Goal: Information Seeking & Learning: Learn about a topic

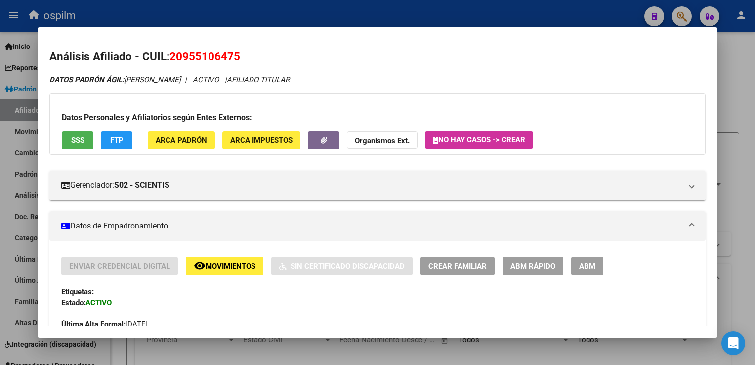
scroll to position [681, 0]
drag, startPoint x: 237, startPoint y: 54, endPoint x: 172, endPoint y: 55, distance: 65.8
click at [174, 54] on h2 "Análisis Afiliado - CUIL: 20955106475" at bounding box center [377, 56] width 656 height 17
click at [172, 55] on span "20955106475" at bounding box center [205, 56] width 71 height 13
copy span "20955106475"
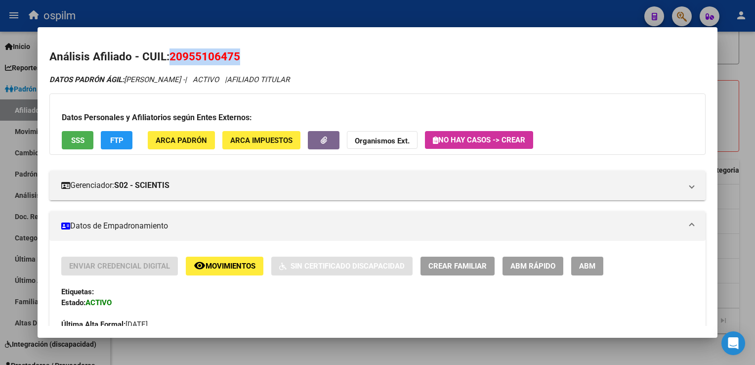
click at [212, 268] on span "Movimientos" at bounding box center [231, 266] width 50 height 9
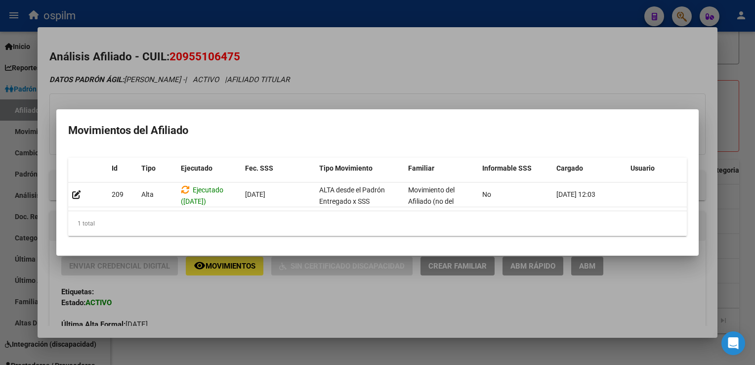
click at [397, 63] on div at bounding box center [377, 182] width 755 height 365
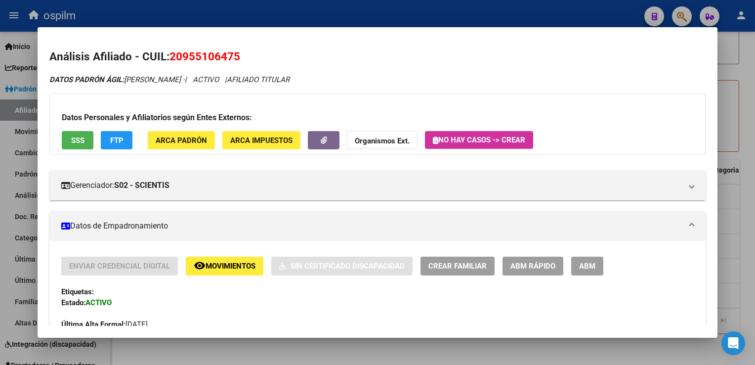
click at [72, 136] on span "SSS" at bounding box center [77, 140] width 13 height 9
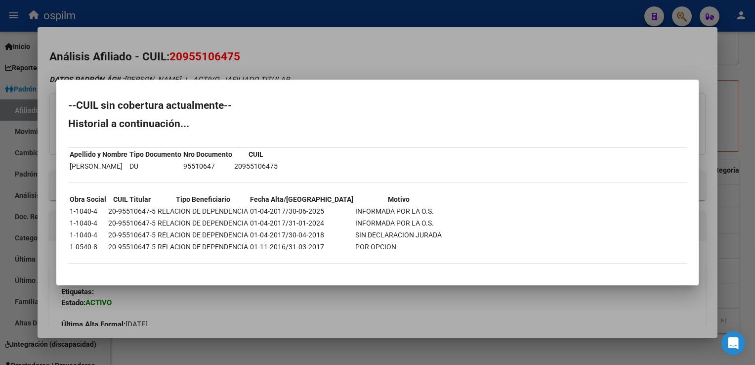
click at [290, 68] on div at bounding box center [377, 182] width 755 height 365
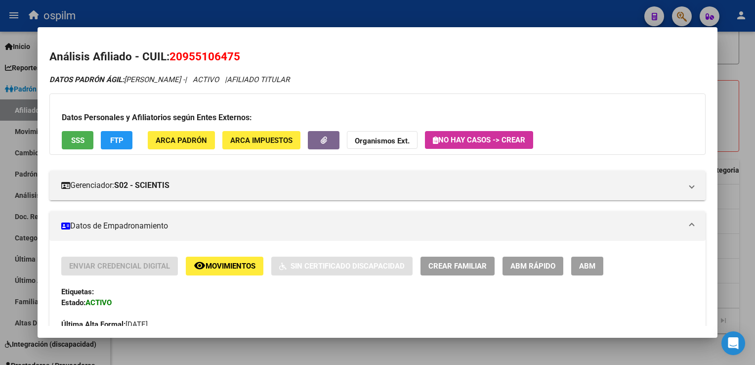
click at [747, 121] on div at bounding box center [377, 182] width 755 height 365
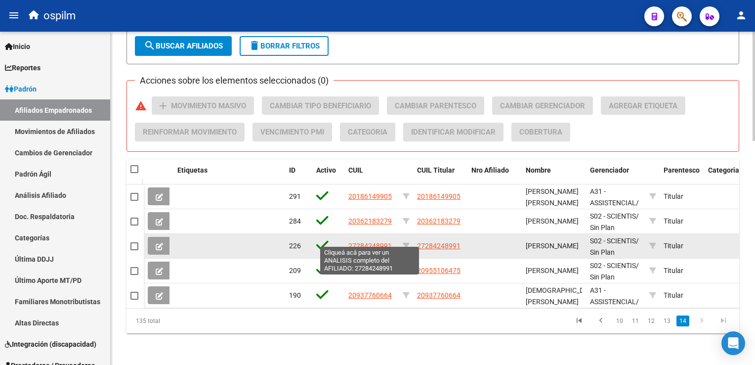
click at [381, 242] on span "27284248991" at bounding box center [371, 246] width 44 height 8
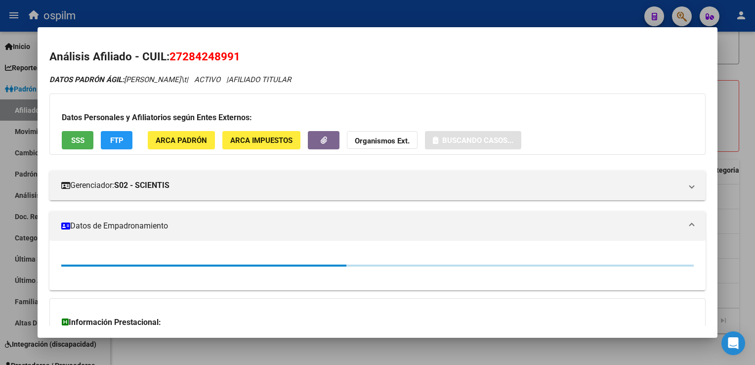
drag, startPoint x: 246, startPoint y: 56, endPoint x: 178, endPoint y: 56, distance: 67.7
click at [179, 56] on h2 "Análisis Afiliado - CUIL: 27284248991" at bounding box center [377, 56] width 656 height 17
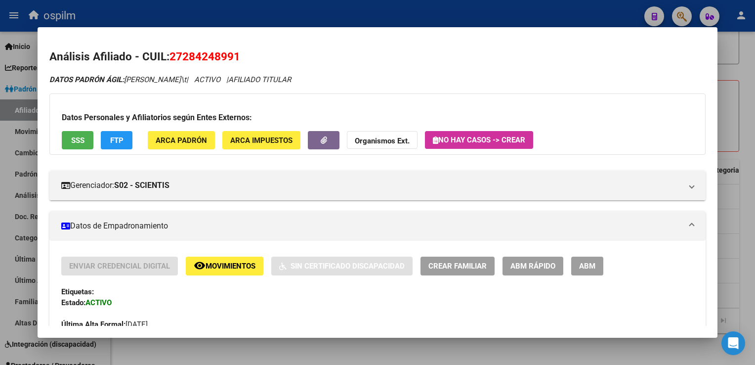
click at [255, 51] on h2 "Análisis Afiliado - CUIL: 27284248991" at bounding box center [377, 56] width 656 height 17
drag, startPoint x: 171, startPoint y: 57, endPoint x: 244, endPoint y: 59, distance: 72.7
click at [244, 59] on h2 "Análisis Afiliado - CUIL: 27284248991" at bounding box center [377, 56] width 656 height 17
copy span "27284248991"
click at [83, 141] on span "SSS" at bounding box center [77, 140] width 13 height 9
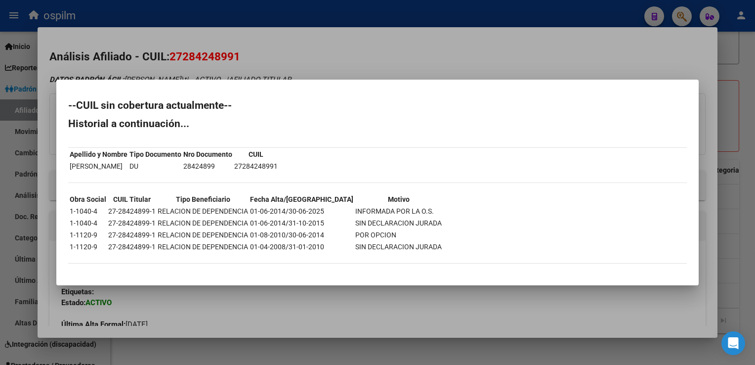
click at [292, 57] on div at bounding box center [377, 182] width 755 height 365
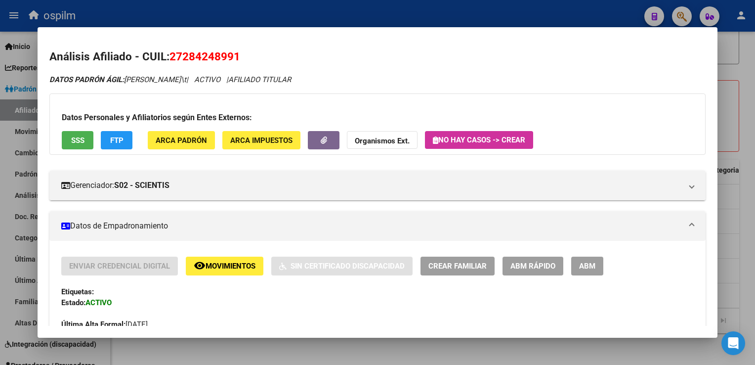
click at [121, 138] on span "FTP" at bounding box center [116, 140] width 13 height 9
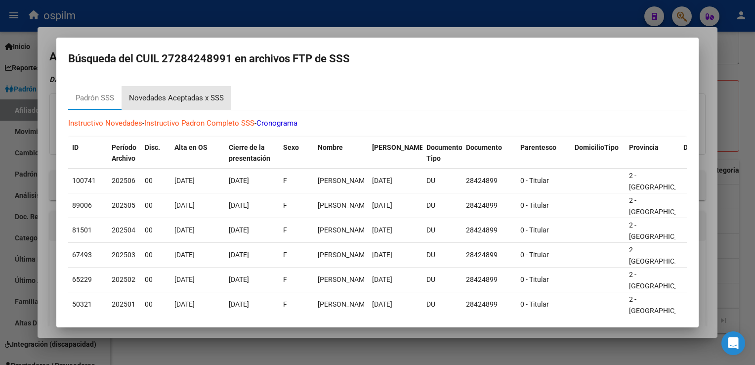
click at [193, 93] on div "Novedades Aceptadas x SSS" at bounding box center [176, 97] width 95 height 11
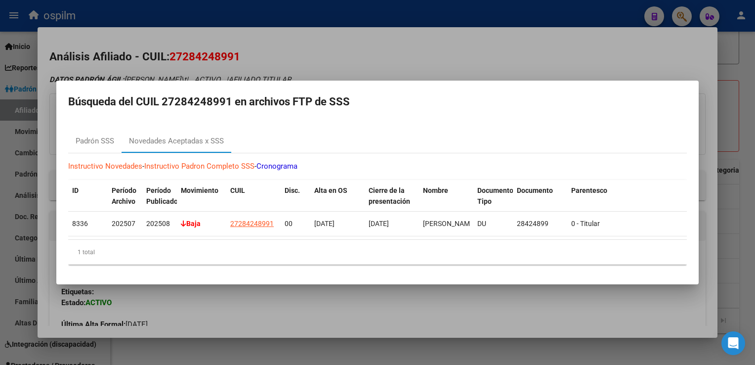
click at [282, 60] on div at bounding box center [377, 182] width 755 height 365
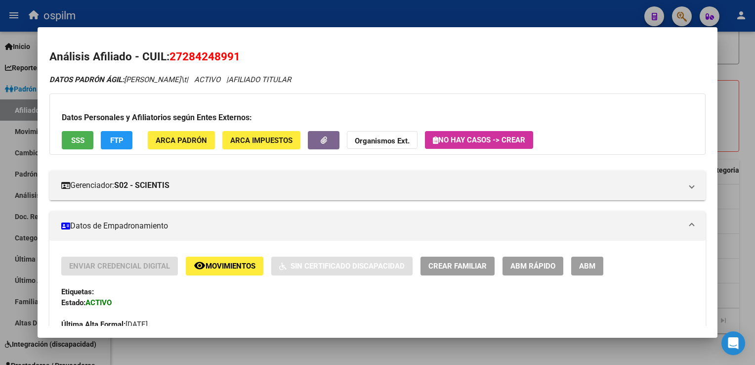
scroll to position [547, 0]
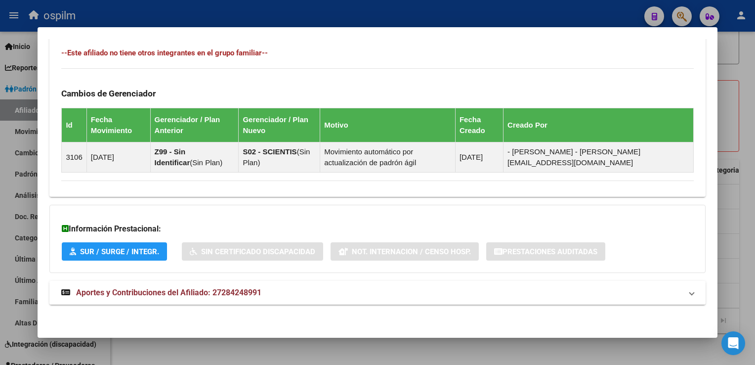
click at [160, 289] on span "Aportes y Contribuciones del Afiliado: 27284248991" at bounding box center [168, 292] width 185 height 9
click at [199, 296] on span "Aportes y Contribuciones del Afiliado: 27284248991" at bounding box center [168, 292] width 185 height 9
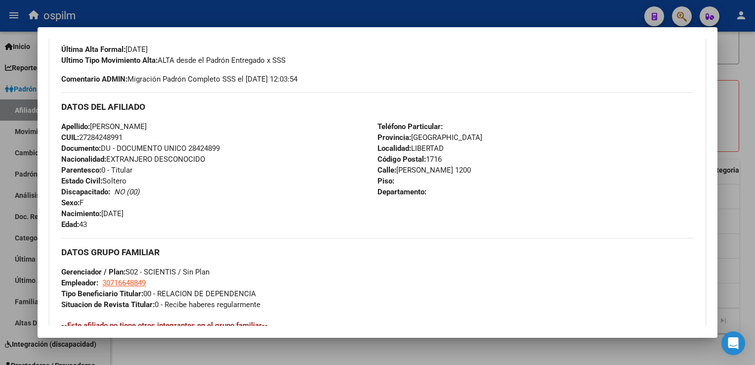
scroll to position [107, 0]
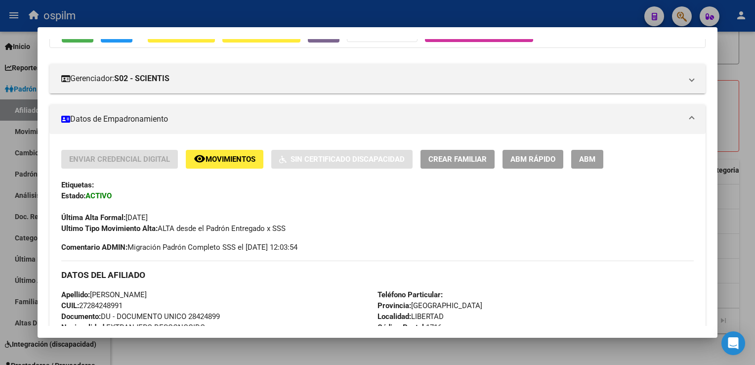
click at [225, 155] on span "Movimientos" at bounding box center [231, 159] width 50 height 9
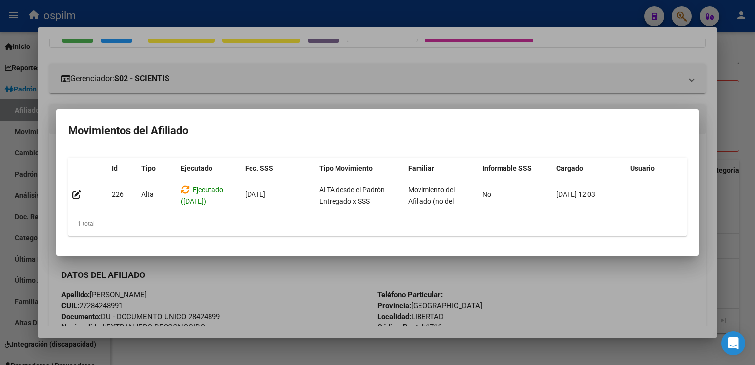
click at [303, 93] on div at bounding box center [377, 182] width 755 height 365
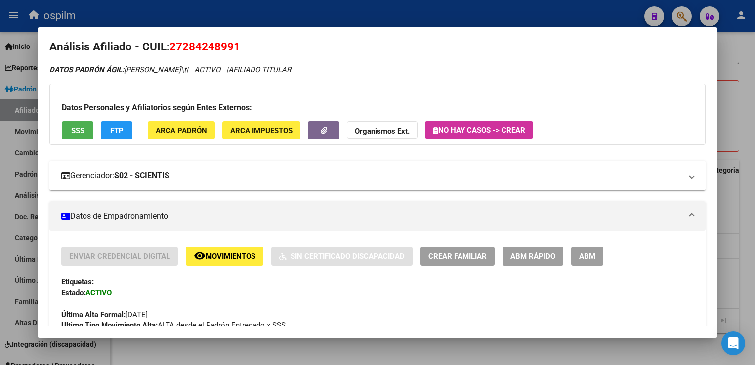
scroll to position [0, 0]
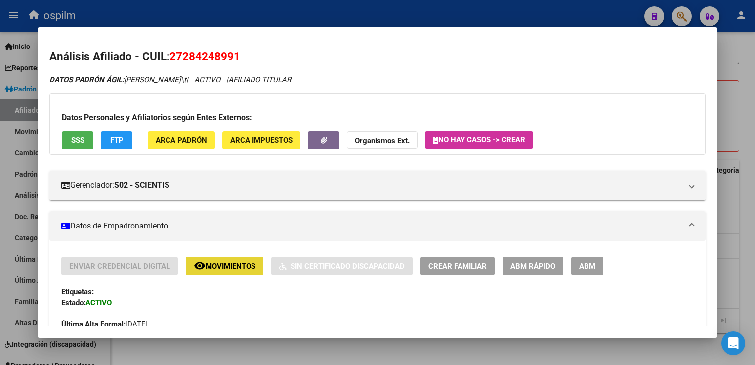
click at [216, 262] on span "Movimientos" at bounding box center [231, 266] width 50 height 9
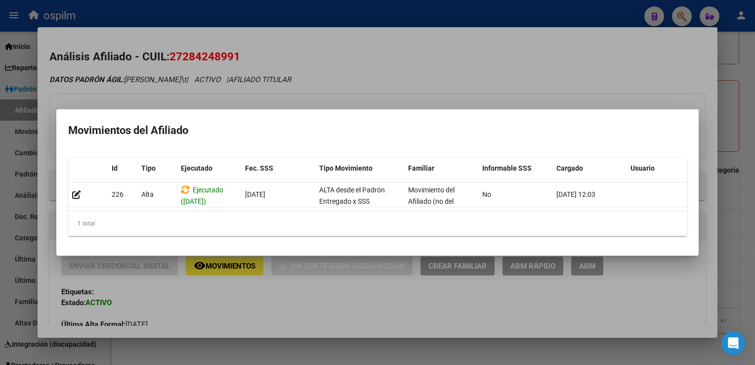
click at [397, 59] on div at bounding box center [377, 182] width 755 height 365
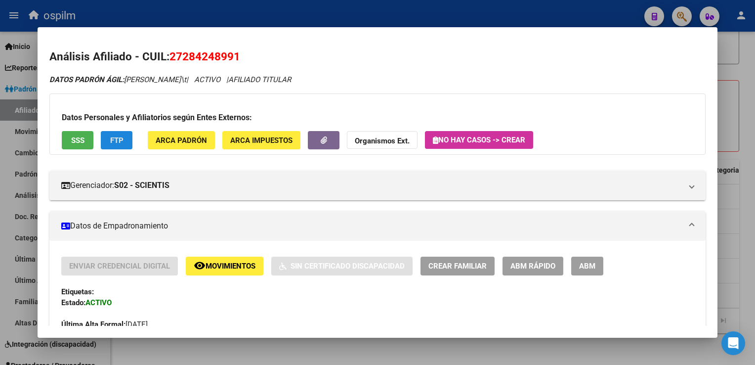
click at [113, 139] on span "FTP" at bounding box center [116, 140] width 13 height 9
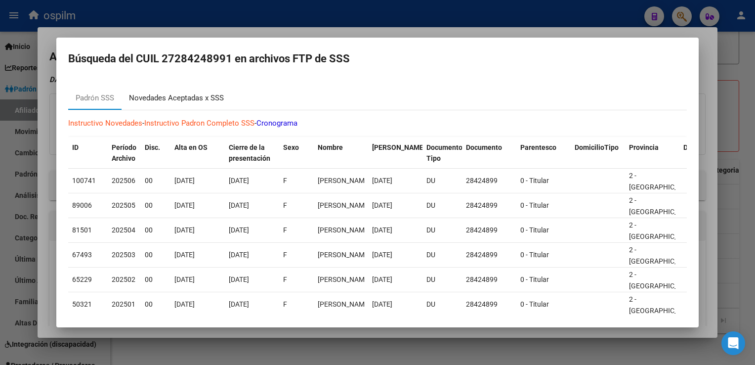
click at [185, 98] on div "Novedades Aceptadas x SSS" at bounding box center [176, 97] width 95 height 11
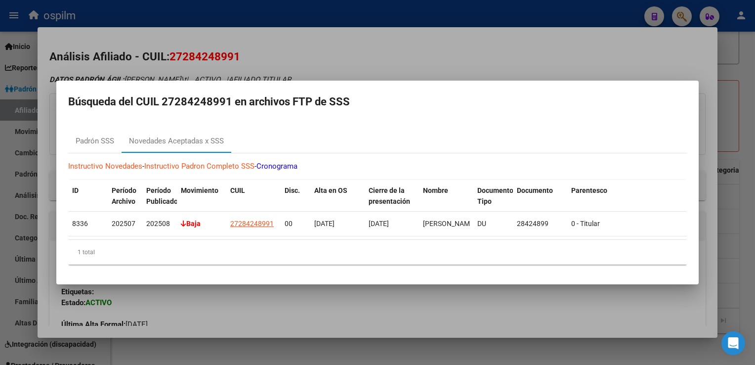
click at [351, 57] on div at bounding box center [377, 182] width 755 height 365
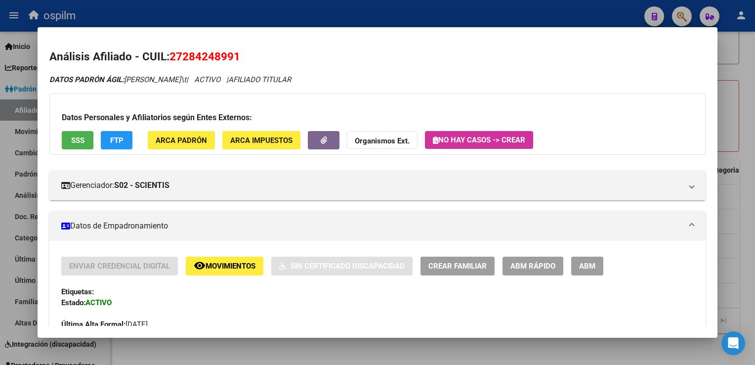
drag, startPoint x: 184, startPoint y: 56, endPoint x: 235, endPoint y: 55, distance: 50.9
click at [235, 55] on span "27284248991" at bounding box center [205, 56] width 71 height 13
copy span "28424899"
click at [250, 60] on h2 "Análisis Afiliado - CUIL: 27284248991" at bounding box center [377, 56] width 656 height 17
drag, startPoint x: 250, startPoint y: 54, endPoint x: 167, endPoint y: 56, distance: 83.6
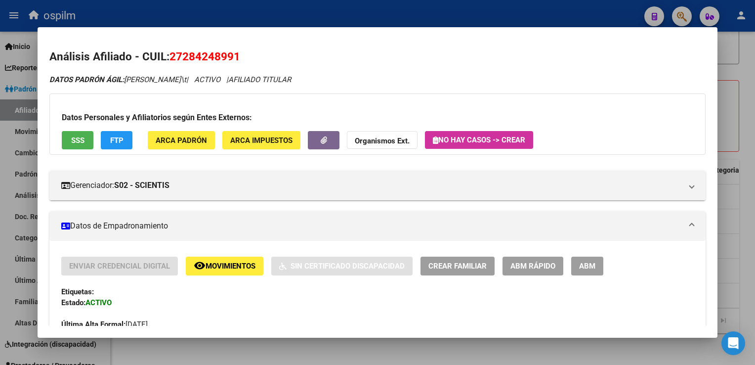
click at [167, 56] on h2 "Análisis Afiliado - CUIL: 27284248991" at bounding box center [377, 56] width 656 height 17
copy h2 "27284248991"
click at [111, 137] on span "FTP" at bounding box center [116, 140] width 13 height 9
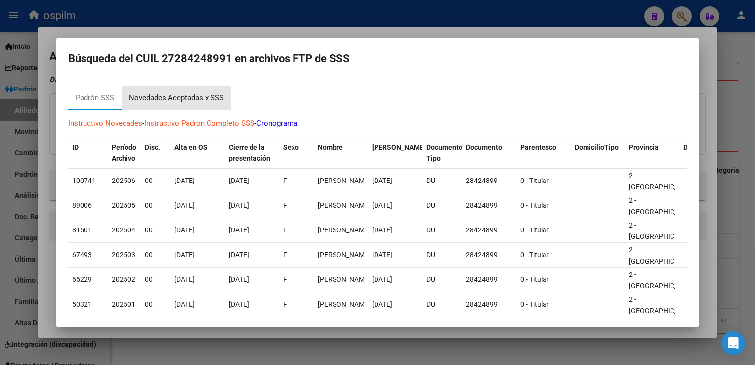
click at [166, 99] on div "Novedades Aceptadas x SSS" at bounding box center [176, 97] width 95 height 11
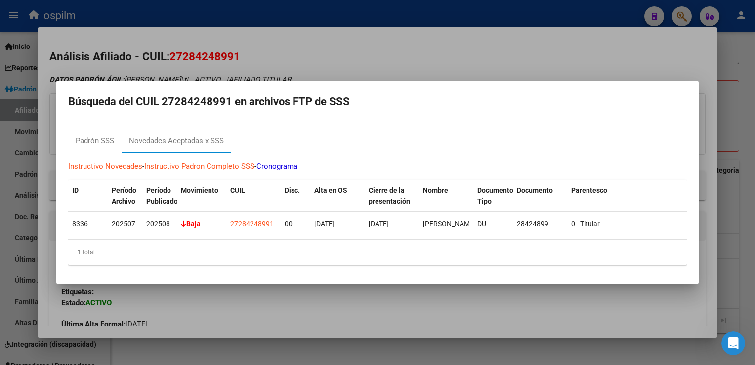
click at [387, 56] on div at bounding box center [377, 182] width 755 height 365
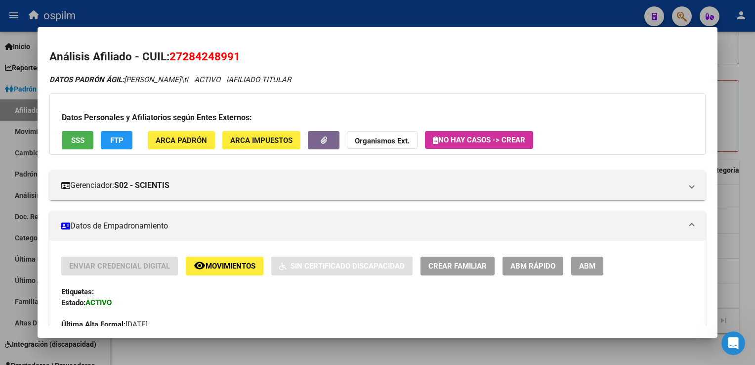
scroll to position [461, 0]
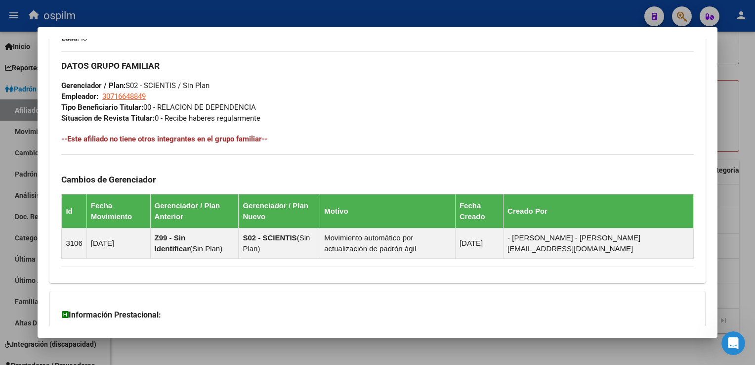
click at [753, 128] on div at bounding box center [377, 182] width 755 height 365
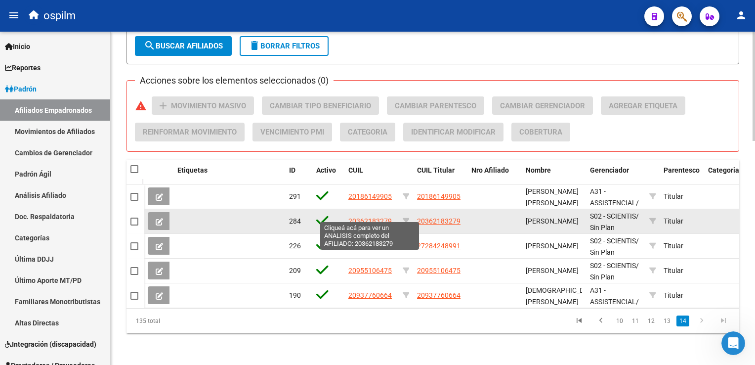
click at [360, 217] on span "20362183279" at bounding box center [371, 221] width 44 height 8
type textarea "20362183279"
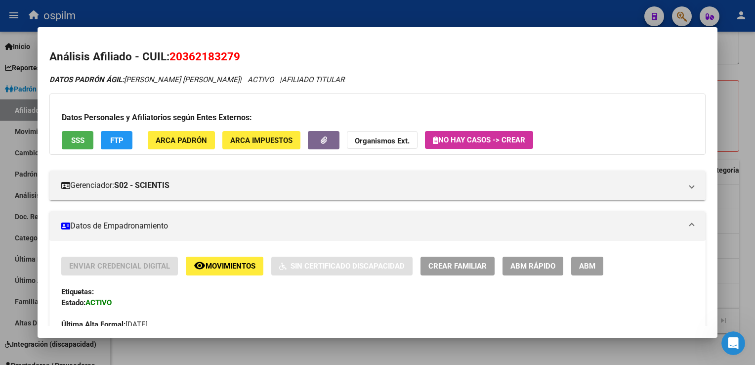
drag, startPoint x: 247, startPoint y: 56, endPoint x: 170, endPoint y: 54, distance: 77.6
click at [170, 54] on h2 "Análisis Afiliado - CUIL: 20362183279" at bounding box center [377, 56] width 656 height 17
copy span "20362183279"
click at [85, 147] on button "SSS" at bounding box center [78, 140] width 32 height 18
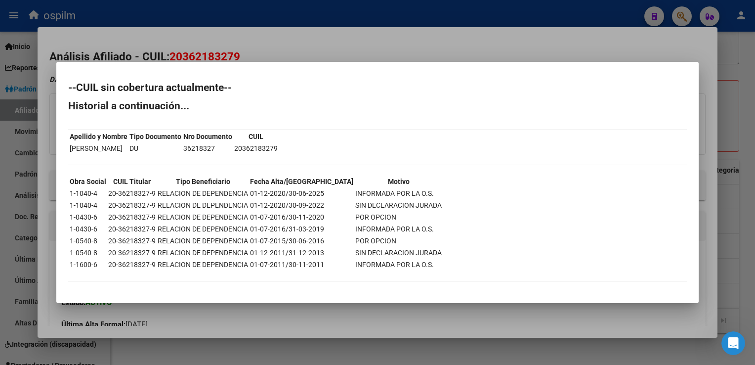
click at [293, 40] on div at bounding box center [377, 182] width 755 height 365
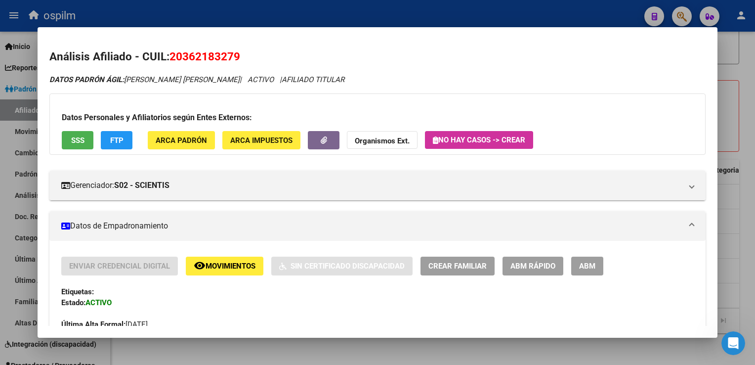
click at [111, 143] on span "FTP" at bounding box center [116, 140] width 13 height 9
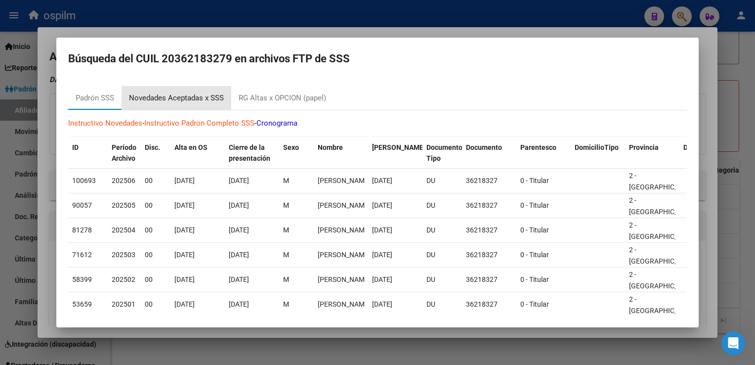
click at [163, 100] on div "Novedades Aceptadas x SSS" at bounding box center [176, 97] width 95 height 11
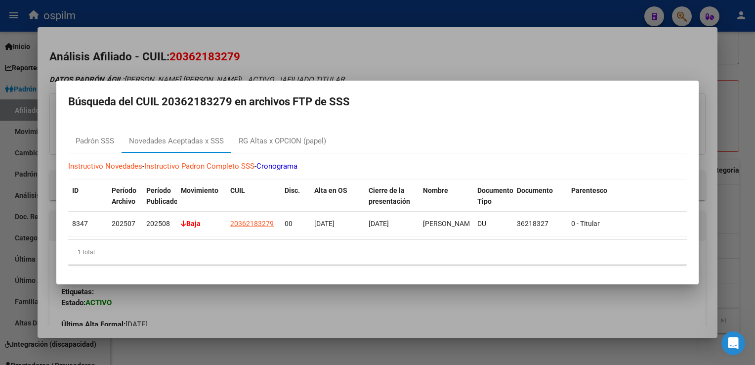
click at [246, 51] on div at bounding box center [377, 182] width 755 height 365
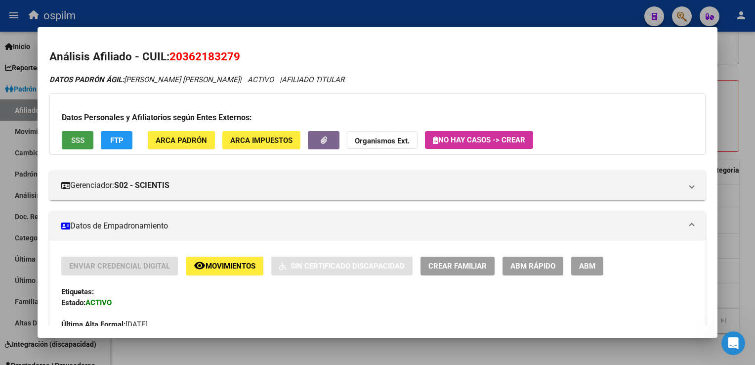
click at [78, 143] on span "SSS" at bounding box center [77, 140] width 13 height 9
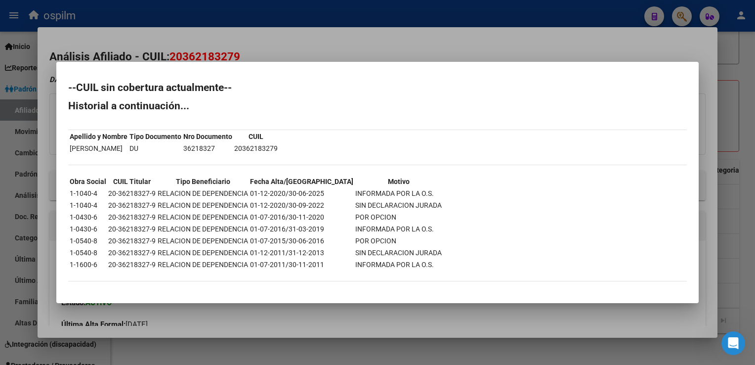
click at [303, 29] on div at bounding box center [377, 182] width 755 height 365
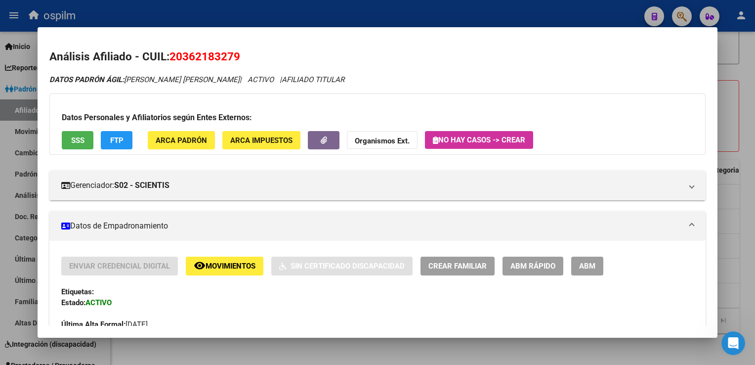
click at [107, 140] on button "FTP" at bounding box center [117, 140] width 32 height 18
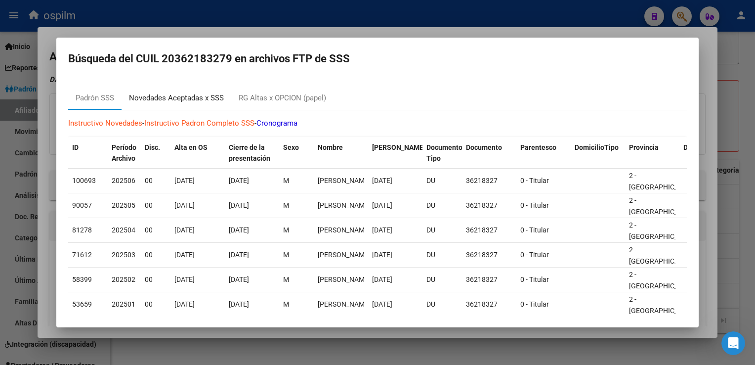
click at [169, 95] on div "Novedades Aceptadas x SSS" at bounding box center [176, 97] width 95 height 11
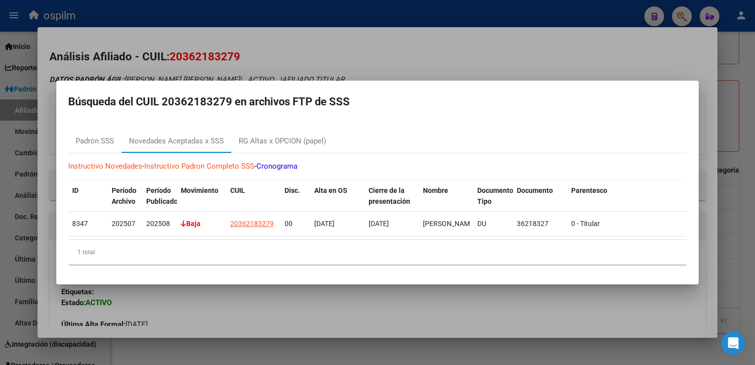
click at [413, 38] on div at bounding box center [377, 182] width 755 height 365
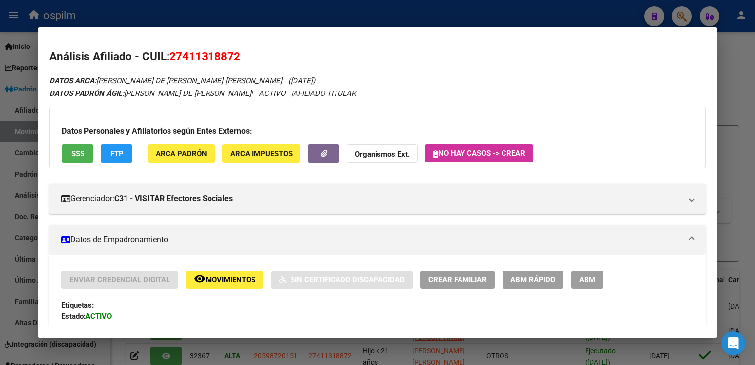
click at [324, 5] on div at bounding box center [377, 182] width 755 height 365
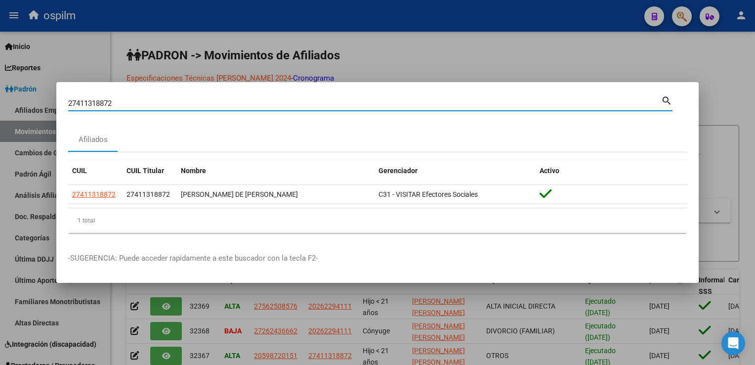
drag, startPoint x: 122, startPoint y: 106, endPoint x: 67, endPoint y: 103, distance: 55.0
click at [67, 103] on mat-dialog-content "27411318872 Buscar (apellido, dni, cuil, nro traspaso, cuit, obra social) searc…" at bounding box center [377, 167] width 643 height 147
paste input "27284248991"
type input "27284248991"
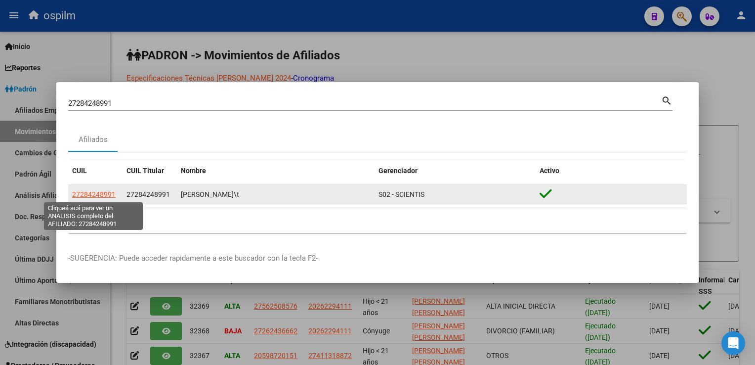
click at [83, 194] on span "27284248991" at bounding box center [94, 194] width 44 height 8
type textarea "27284248991"
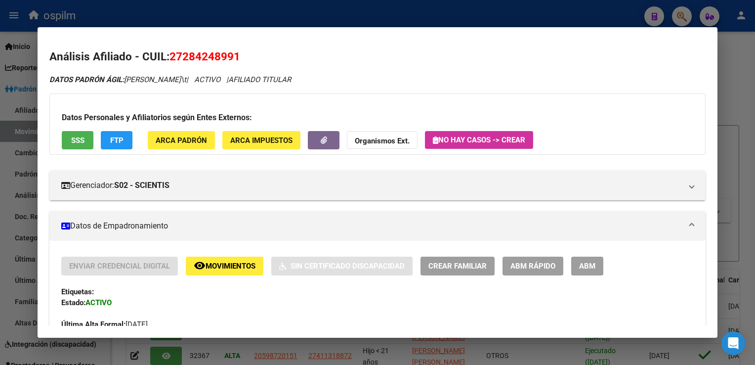
click at [530, 265] on span "ABM Rápido" at bounding box center [533, 266] width 45 height 9
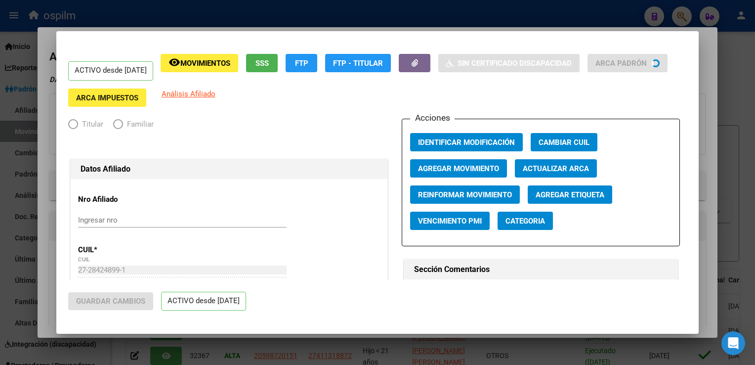
radio input "true"
type input "30-71664884-9"
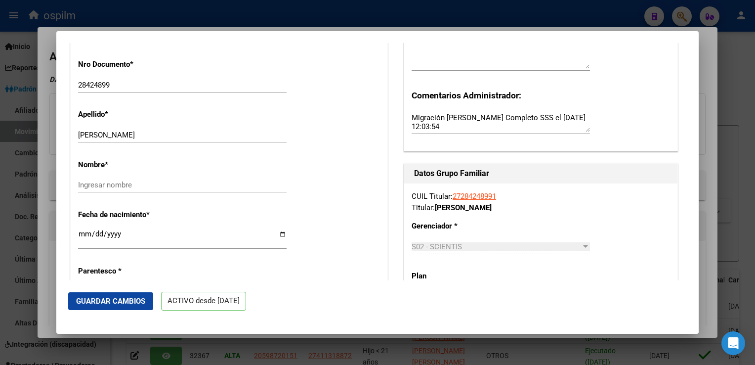
scroll to position [309, 0]
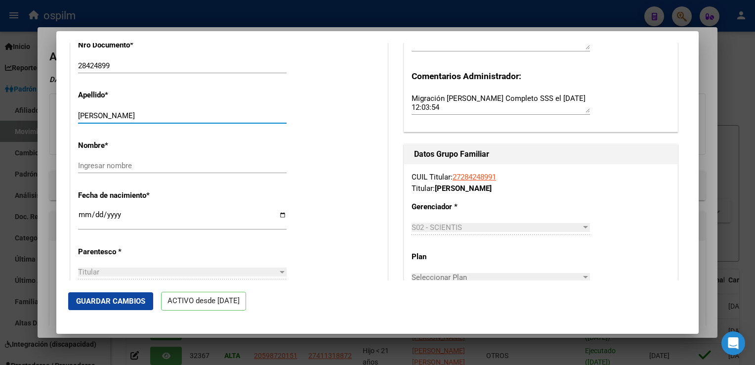
drag, startPoint x: 114, startPoint y: 121, endPoint x: 184, endPoint y: 126, distance: 70.4
click at [184, 120] on input "[PERSON_NAME]" at bounding box center [182, 115] width 209 height 9
type input "[PERSON_NAME]"
click at [96, 170] on input "Ingresar nombre" at bounding box center [182, 165] width 209 height 9
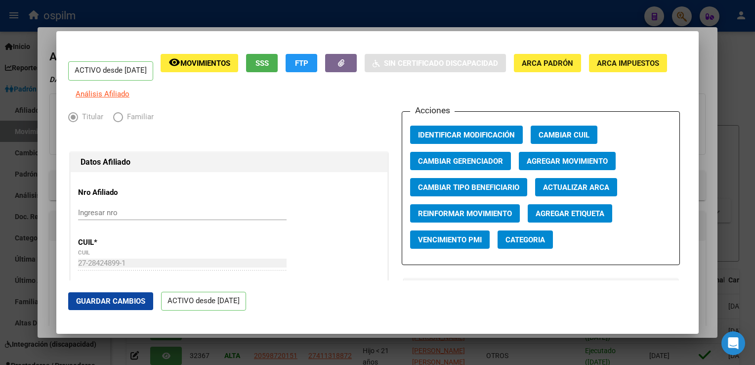
click at [575, 166] on span "Agregar Movimiento" at bounding box center [567, 161] width 81 height 9
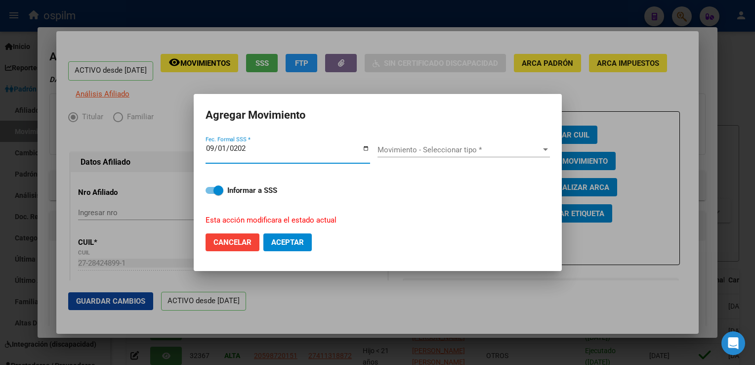
type input "[DATE]"
click at [503, 147] on span "Movimiento - Seleccionar tipo *" at bounding box center [460, 149] width 164 height 9
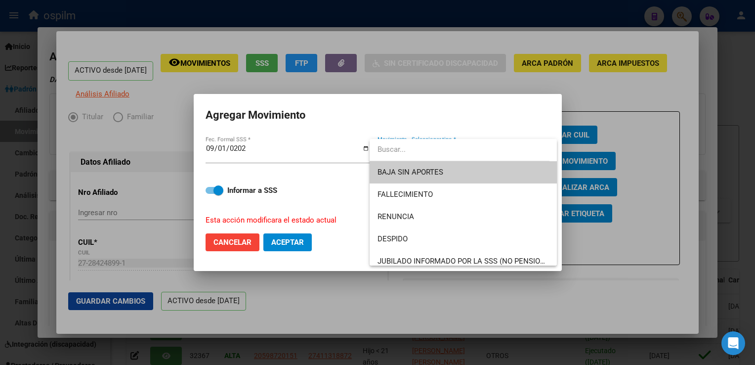
click at [415, 181] on span "BAJA SIN APORTES" at bounding box center [464, 172] width 172 height 22
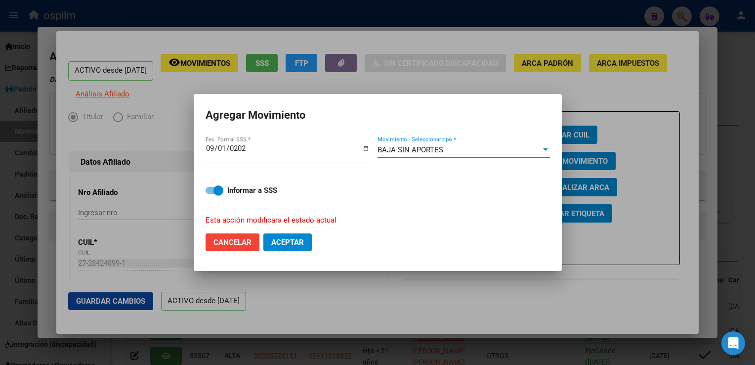
click at [273, 241] on span "Aceptar" at bounding box center [287, 242] width 33 height 9
checkbox input "false"
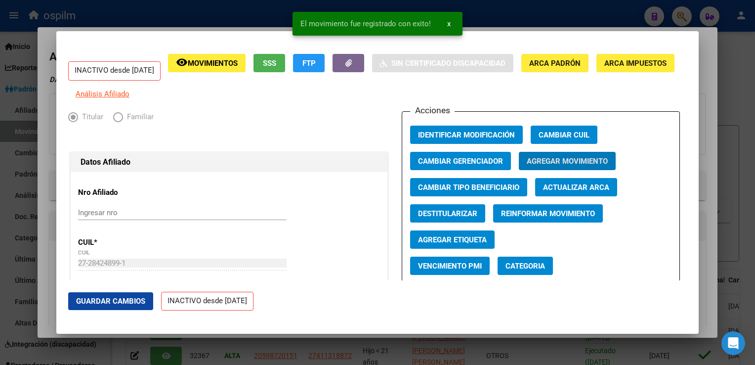
click at [710, 91] on div at bounding box center [377, 182] width 755 height 365
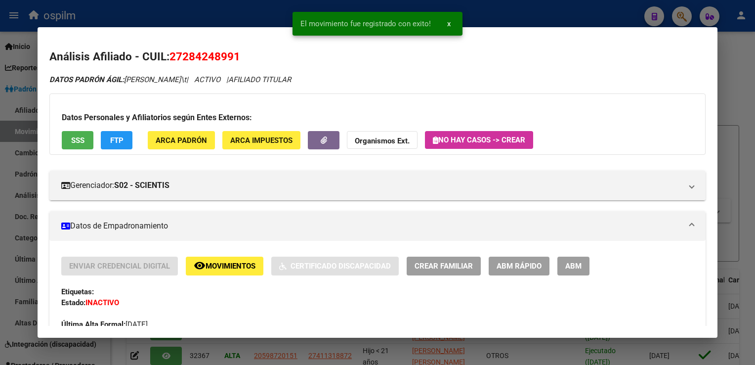
click at [726, 88] on div at bounding box center [377, 182] width 755 height 365
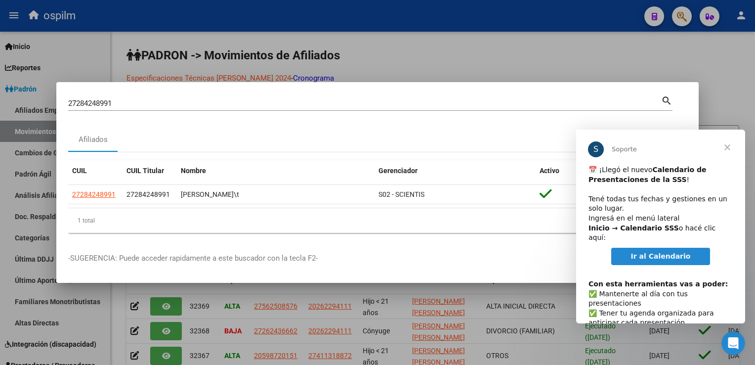
click at [633, 248] on link "Ir al Calendario" at bounding box center [661, 257] width 99 height 18
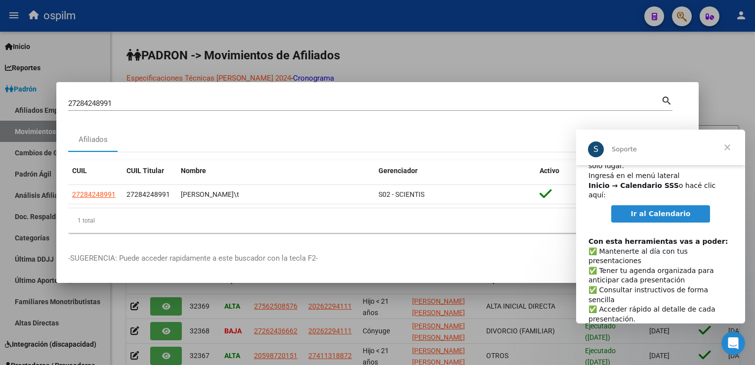
scroll to position [51, 0]
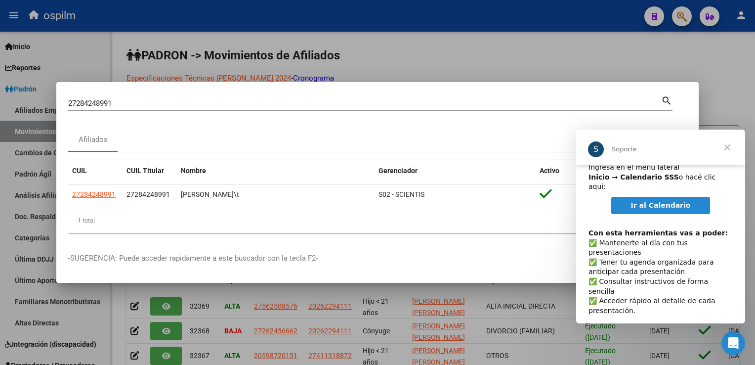
drag, startPoint x: 743, startPoint y: 217, endPoint x: 1324, endPoint y: 349, distance: 596.2
click at [729, 148] on span "Cerrar" at bounding box center [728, 148] width 36 height 36
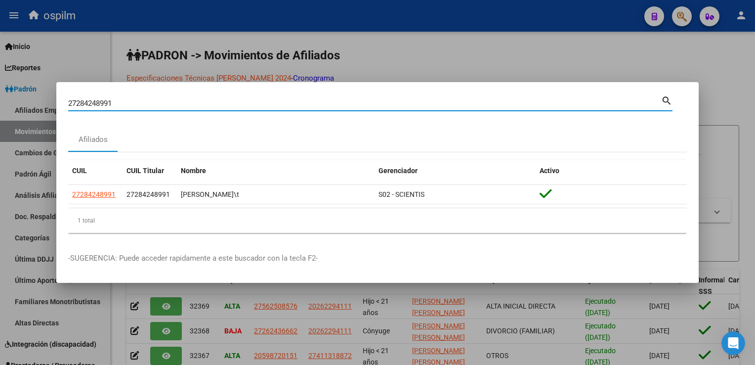
drag, startPoint x: 127, startPoint y: 101, endPoint x: 42, endPoint y: 109, distance: 85.4
click at [26, 105] on div "27284248991 Buscar (apellido, dni, cuil, nro traspaso, cuit, obra social) searc…" at bounding box center [377, 182] width 755 height 365
paste input "4377528030"
type input "24377528030"
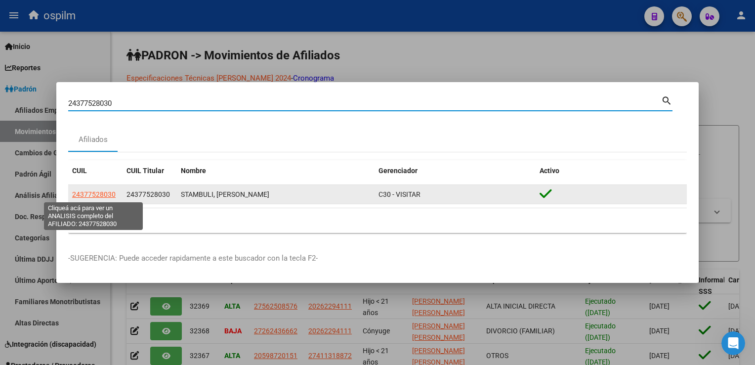
click at [92, 194] on span "24377528030" at bounding box center [94, 194] width 44 height 8
type textarea "24377528030"
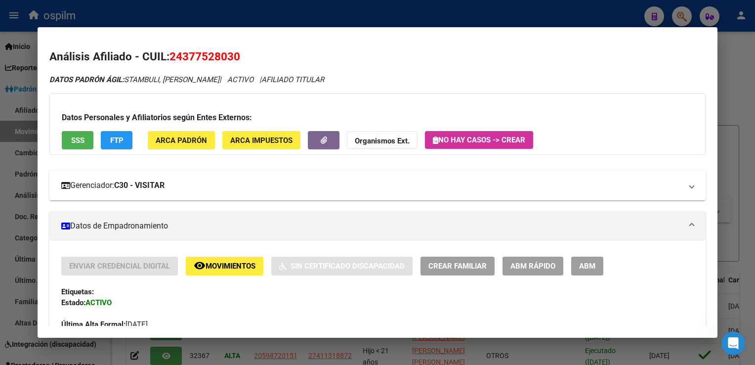
scroll to position [547, 0]
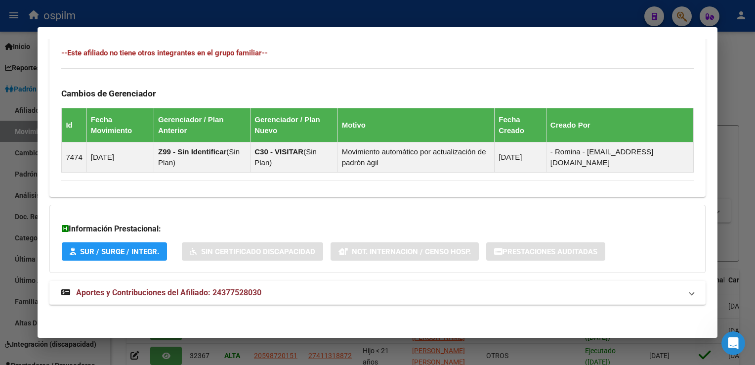
click at [169, 297] on strong "Aportes y Contribuciones del Afiliado: 24377528030" at bounding box center [161, 293] width 200 height 12
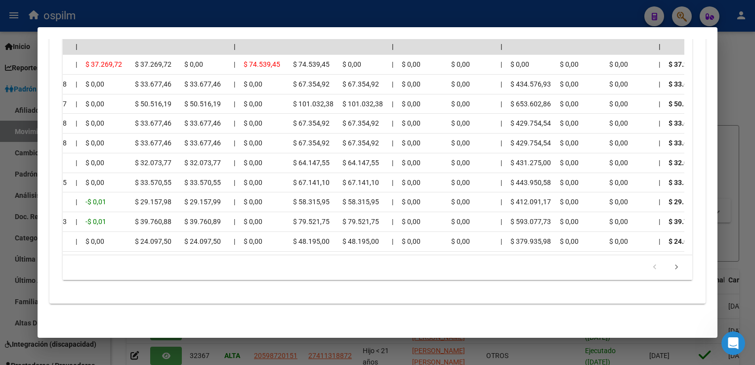
scroll to position [0, 408]
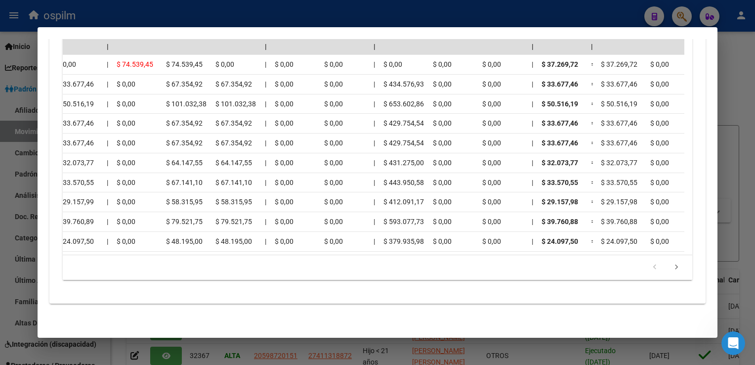
click at [407, 246] on datatable-body "| | | | | | | | | | | | | 202508 30609568131 $ 111.809,17 | | $ 111.809,17 $ 11…" at bounding box center [374, 146] width 622 height 215
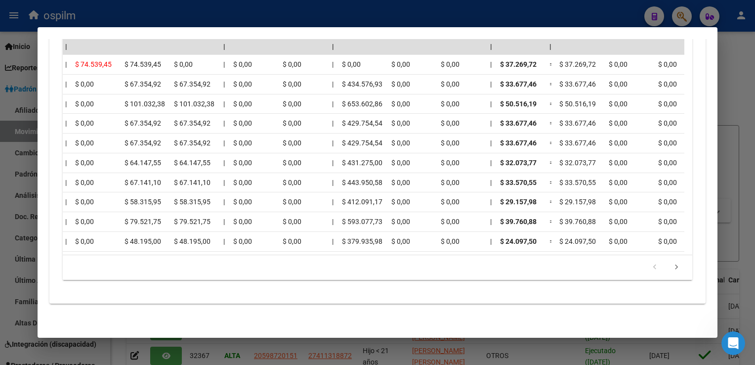
drag, startPoint x: 407, startPoint y: 246, endPoint x: 429, endPoint y: 246, distance: 21.8
click at [429, 246] on datatable-body "| | | | | | | | | | | | | 202508 30609568131 $ 111.809,17 | | $ 111.809,17 $ 11…" at bounding box center [374, 146] width 622 height 215
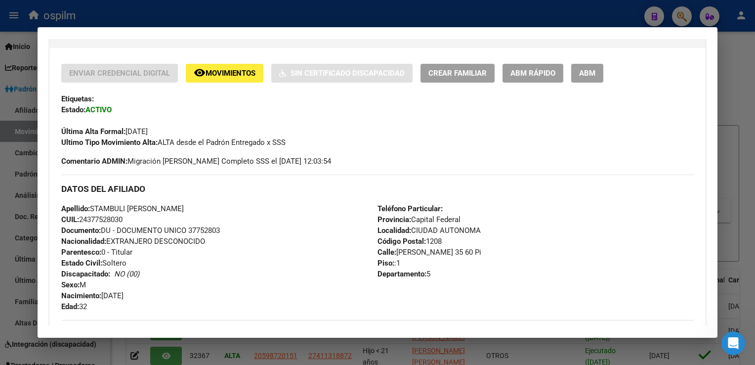
scroll to position [0, 0]
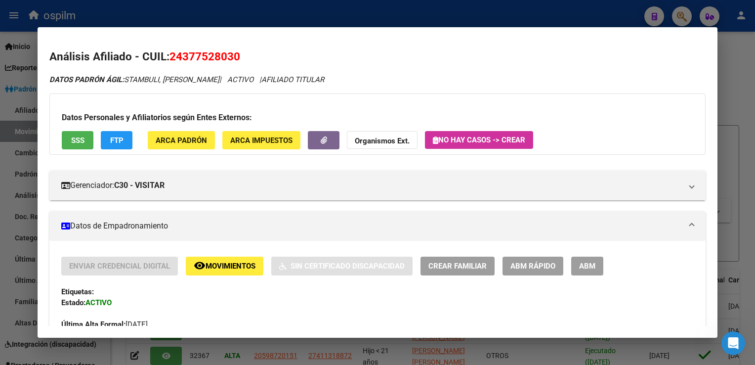
click at [209, 9] on div at bounding box center [377, 182] width 755 height 365
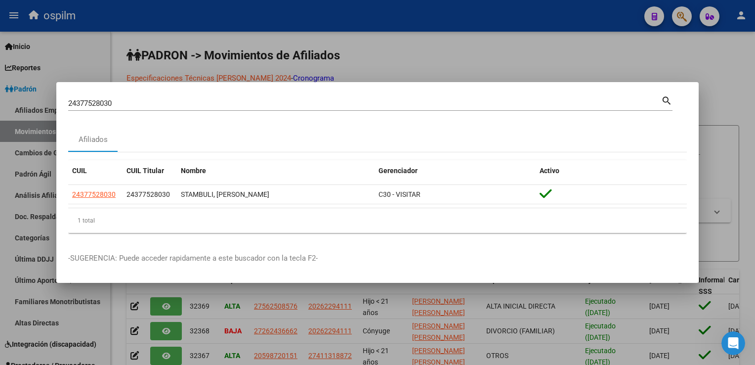
drag, startPoint x: 107, startPoint y: 110, endPoint x: 2, endPoint y: 110, distance: 104.3
click at [2, 110] on div "24377528030 Buscar (apellido, dni, cuil, nro traspaso, cuit, obra social) searc…" at bounding box center [377, 182] width 755 height 365
drag, startPoint x: 2, startPoint y: 110, endPoint x: 119, endPoint y: 101, distance: 117.1
click at [119, 101] on input "24377528030" at bounding box center [364, 103] width 593 height 9
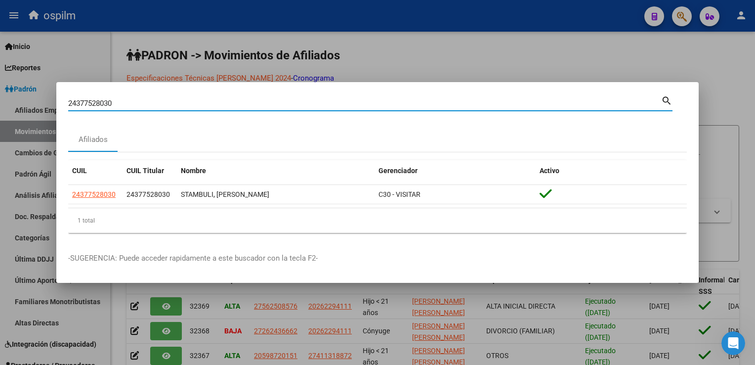
drag, startPoint x: 122, startPoint y: 100, endPoint x: 57, endPoint y: 110, distance: 65.1
click at [52, 106] on div "24377528030 Buscar (apellido, dni, cuil, nro traspaso, cuit, obra social) searc…" at bounding box center [377, 182] width 755 height 365
type input "26147422"
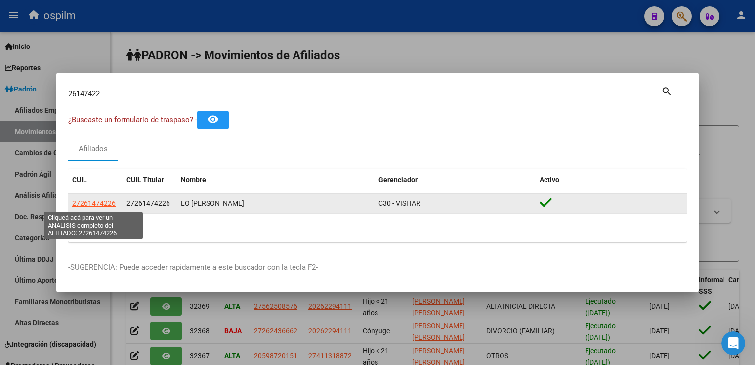
click at [111, 206] on span "27261474226" at bounding box center [94, 203] width 44 height 8
type textarea "27261474226"
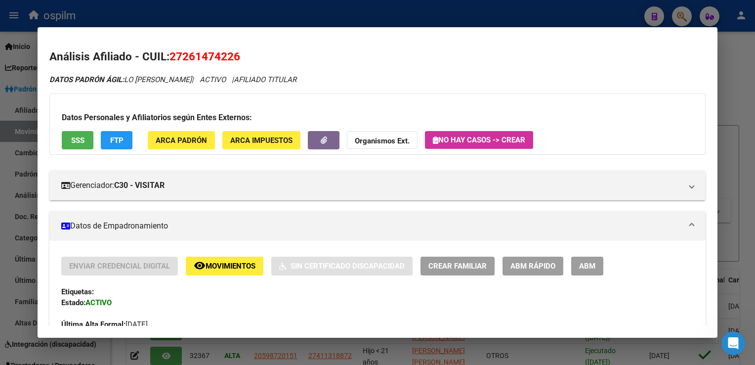
scroll to position [580, 0]
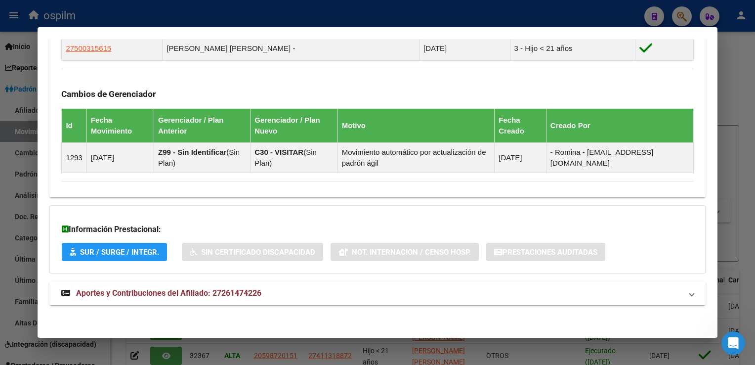
click at [221, 296] on span "Aportes y Contribuciones del Afiliado: 27261474226" at bounding box center [168, 292] width 185 height 9
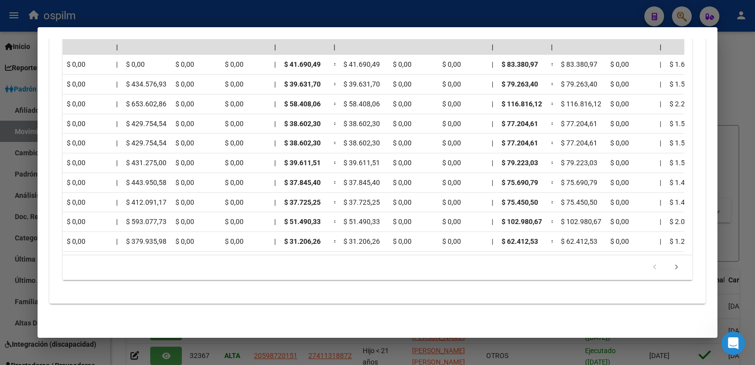
scroll to position [0, 832]
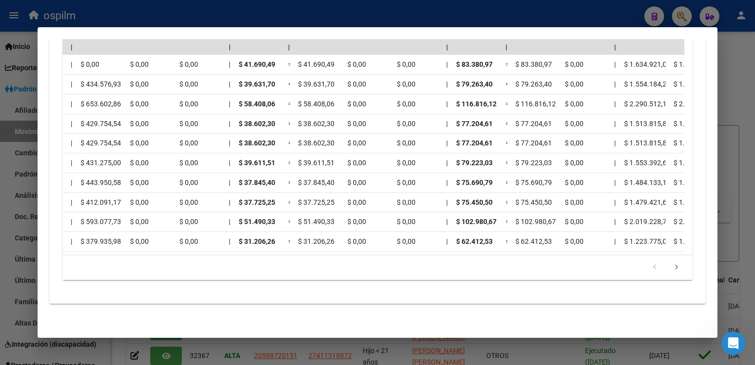
drag, startPoint x: 446, startPoint y: 271, endPoint x: 465, endPoint y: 258, distance: 23.5
click at [474, 270] on datatable-pager "1 2 3 4 5" at bounding box center [377, 267] width 619 height 17
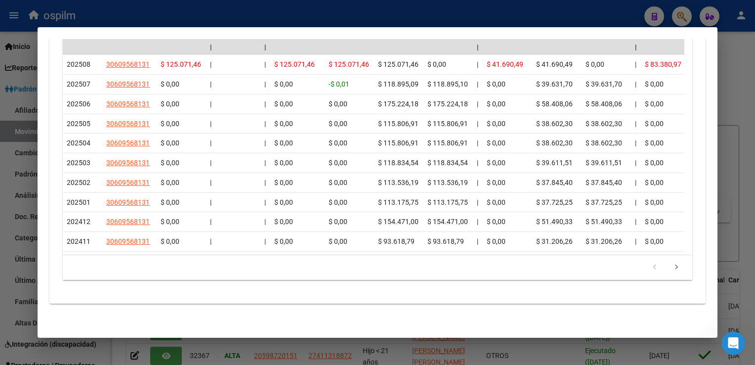
scroll to position [0, 0]
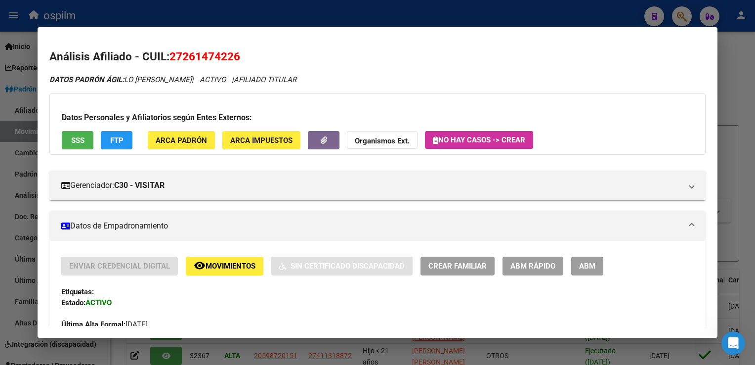
click at [732, 78] on div at bounding box center [377, 182] width 755 height 365
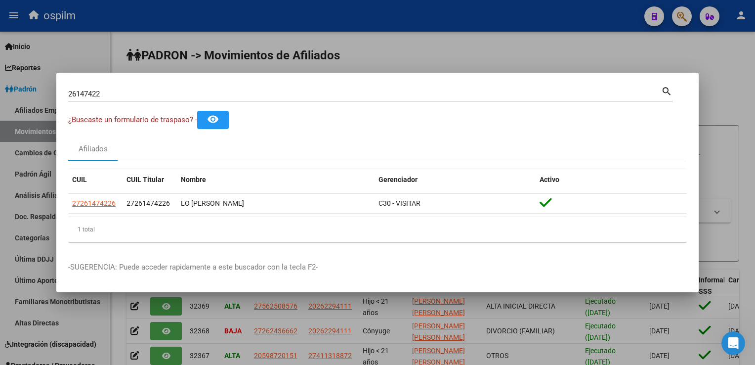
click at [429, 50] on div at bounding box center [377, 182] width 755 height 365
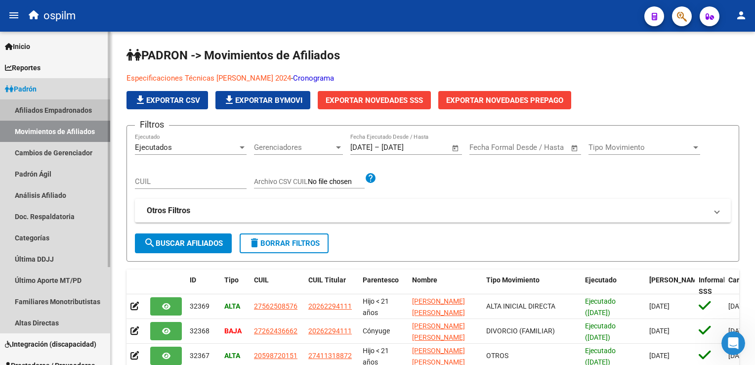
click at [50, 111] on link "Afiliados Empadronados" at bounding box center [55, 109] width 110 height 21
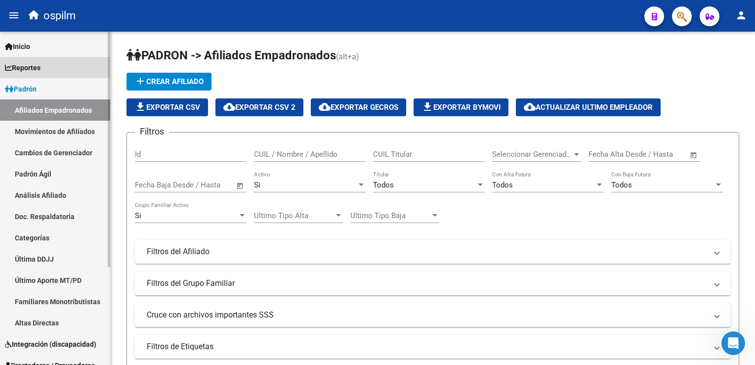
click at [27, 66] on span "Reportes" at bounding box center [23, 67] width 36 height 11
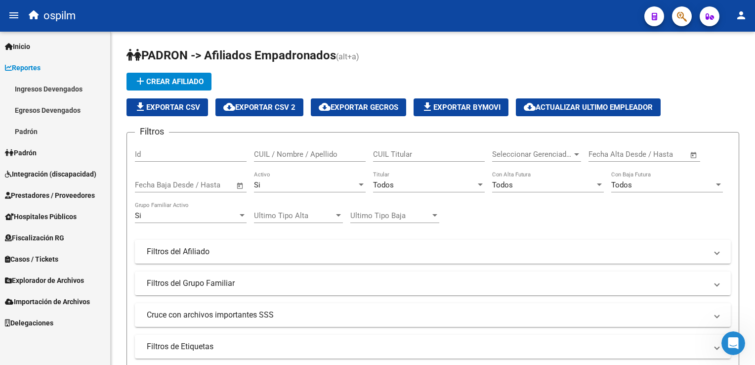
click at [35, 133] on link "Padrón" at bounding box center [55, 131] width 110 height 21
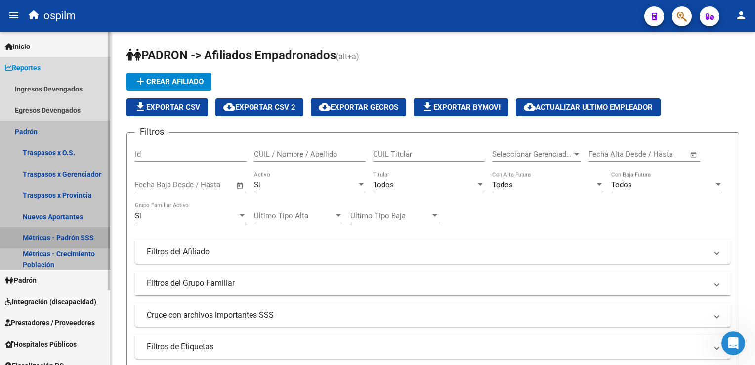
click at [68, 238] on link "Métricas - Padrón SSS" at bounding box center [55, 237] width 110 height 21
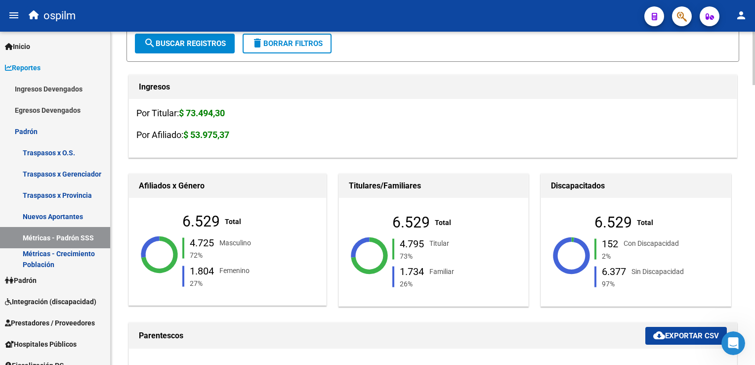
scroll to position [124, 0]
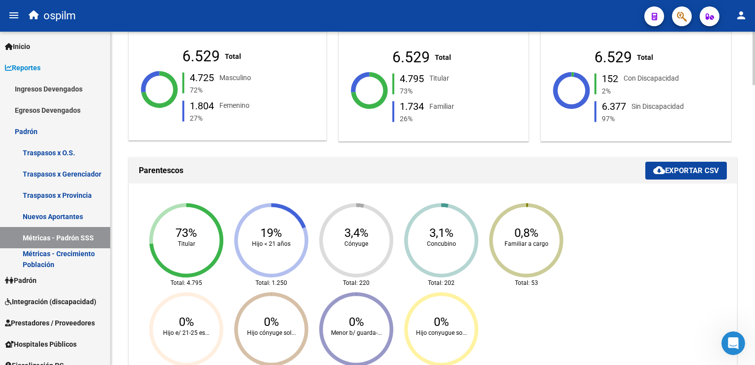
click at [755, 109] on html "menu ospilm person Firma Express Inicio Calendario SSS Instructivos Contacto OS…" at bounding box center [377, 182] width 755 height 365
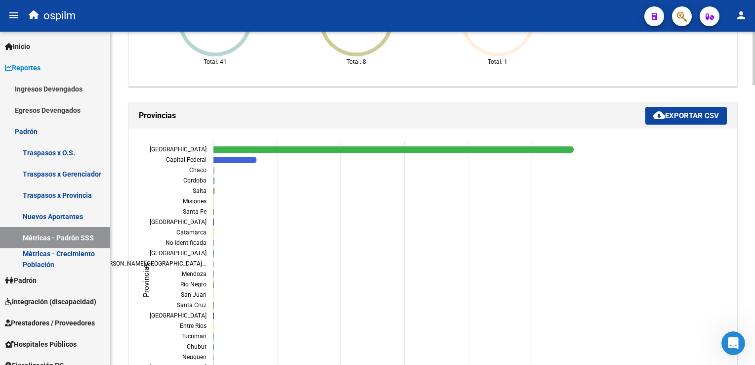
click at [755, 203] on html "menu ospilm person Firma Express Inicio Calendario SSS Instructivos Contacto OS…" at bounding box center [377, 182] width 755 height 365
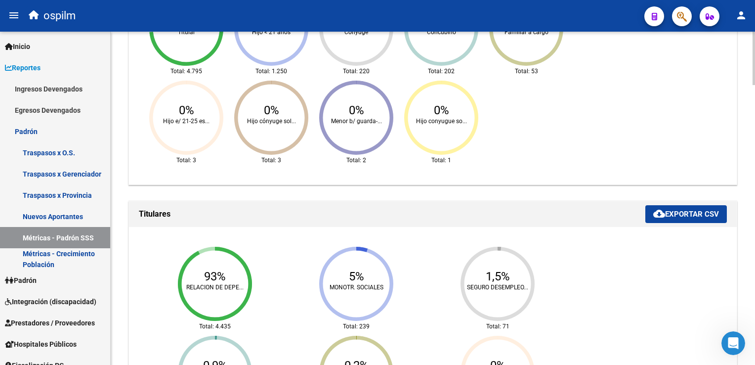
scroll to position [0, 0]
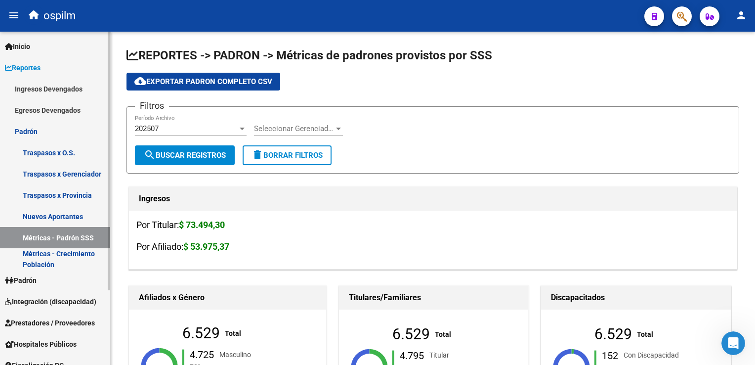
click at [26, 133] on link "Padrón" at bounding box center [55, 131] width 110 height 21
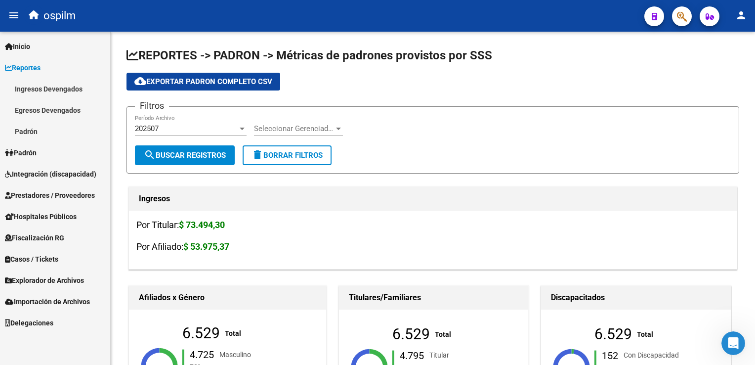
click at [6, 68] on icon at bounding box center [8, 67] width 7 height 7
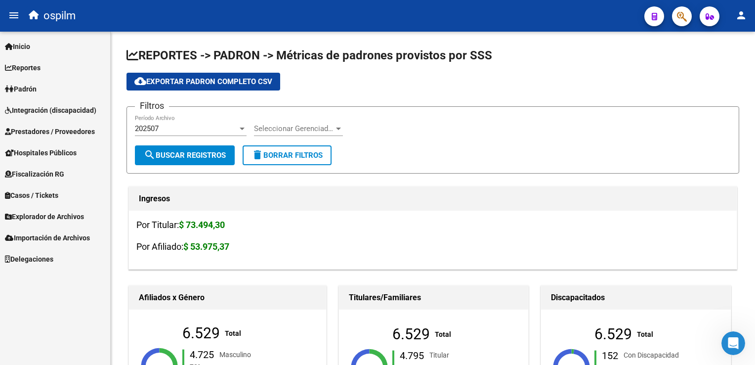
click at [16, 84] on span "Padrón" at bounding box center [21, 89] width 32 height 11
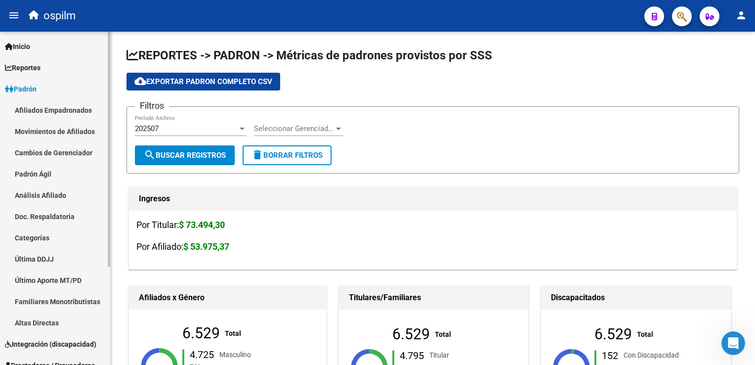
click at [42, 131] on link "Movimientos de Afiliados" at bounding box center [55, 131] width 110 height 21
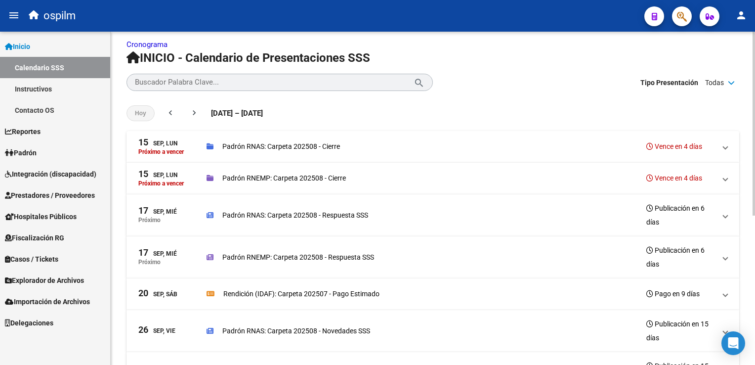
scroll to position [16, 0]
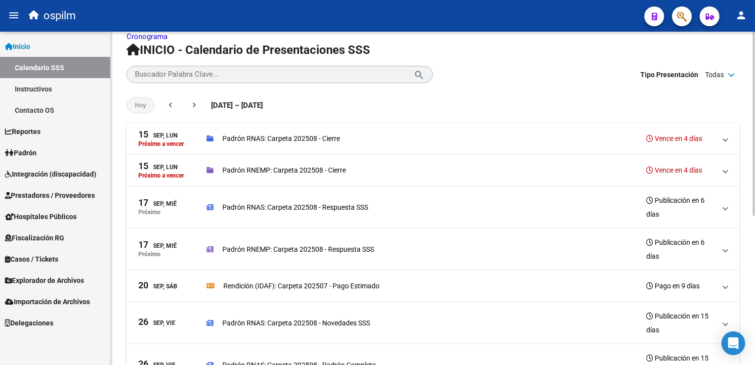
click at [755, 98] on html "menu ospilm person Firma Express Inicio Calendario SSS Instructivos Contacto OS…" at bounding box center [377, 182] width 755 height 365
click at [724, 208] on span at bounding box center [726, 207] width 4 height 11
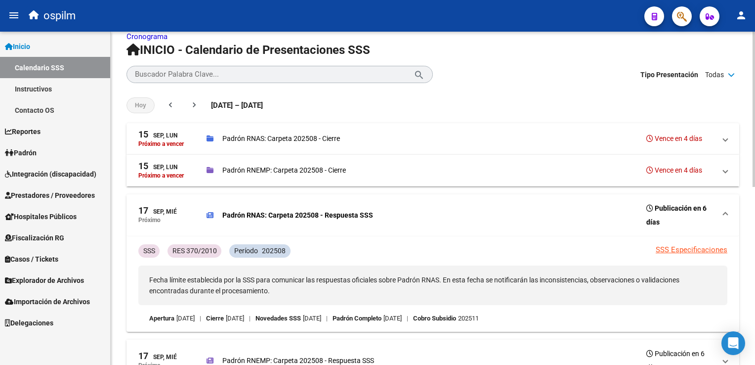
click at [724, 208] on span "17 Sep, Mié Próximo Padrón RNAS: Carpeta 202508 - Respuesta SSS Publicación en …" at bounding box center [430, 215] width 585 height 28
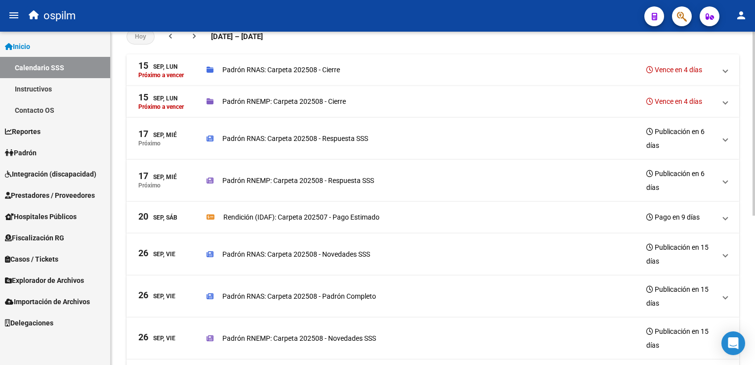
scroll to position [89, 0]
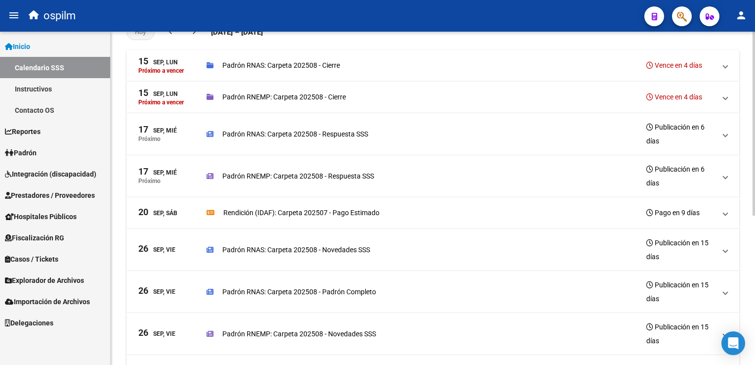
click at [755, 228] on html "menu ospilm person Firma Express Inicio Calendario SSS Instructivos Contacto OS…" at bounding box center [377, 182] width 755 height 365
click at [725, 211] on span at bounding box center [726, 212] width 4 height 11
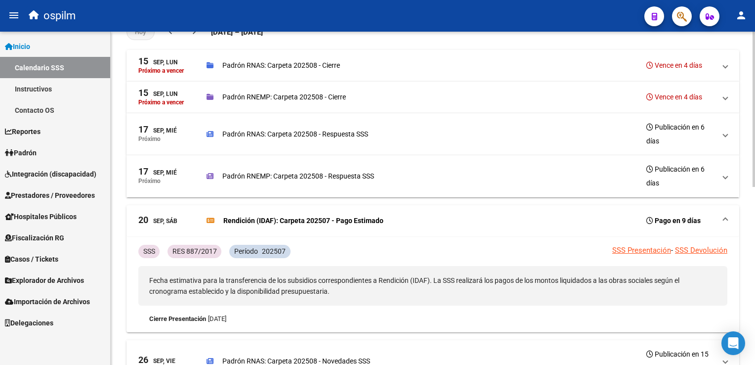
click at [729, 217] on mat-expansion-panel-header "20 Sep, Sáb Rendición (IDAF): Carpeta 202507 - Pago Estimado Pago en 9 días" at bounding box center [433, 221] width 613 height 32
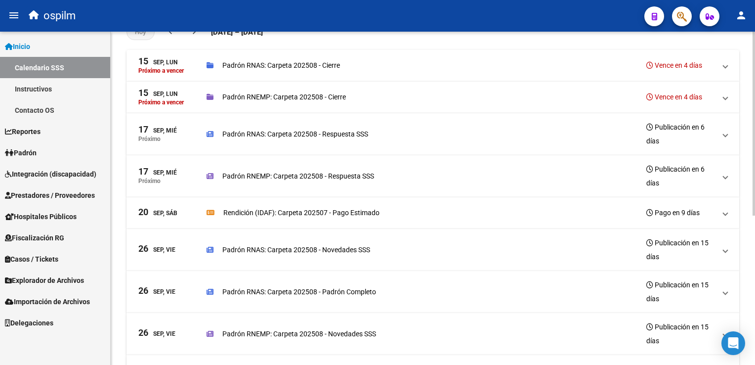
scroll to position [270, 0]
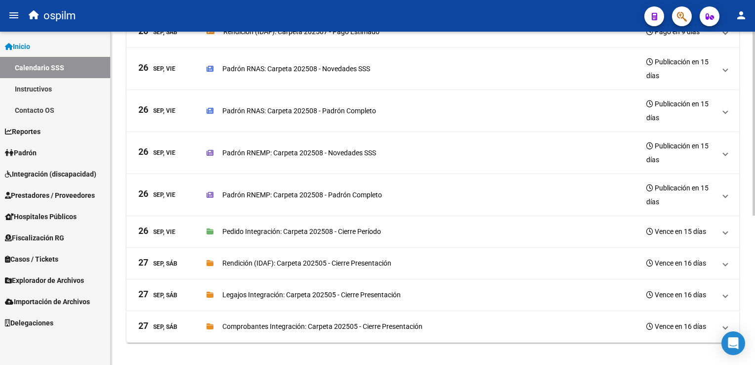
click at [724, 292] on span at bounding box center [726, 294] width 4 height 11
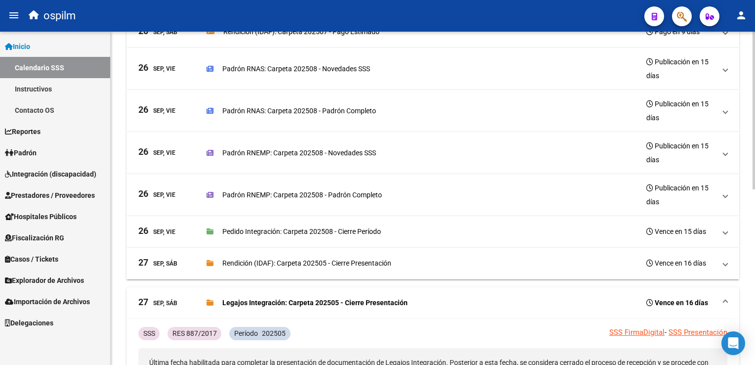
click at [728, 298] on span at bounding box center [726, 302] width 4 height 11
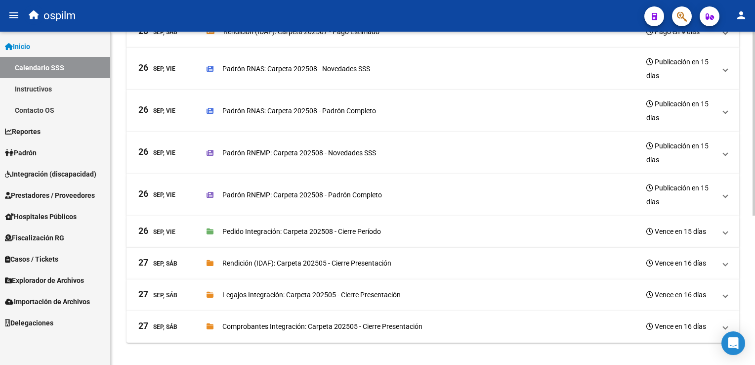
click at [754, 287] on div at bounding box center [754, 272] width 2 height 184
click at [725, 323] on span at bounding box center [726, 326] width 4 height 11
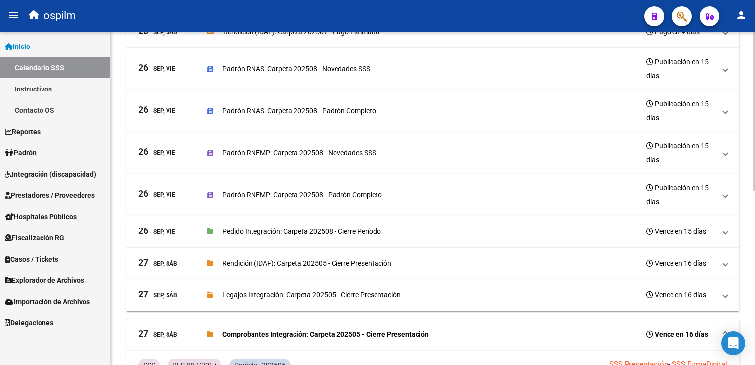
scroll to position [362, 0]
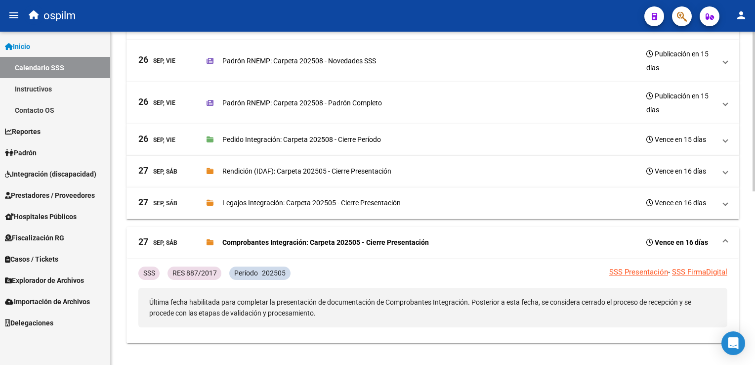
click at [724, 238] on span at bounding box center [726, 242] width 4 height 11
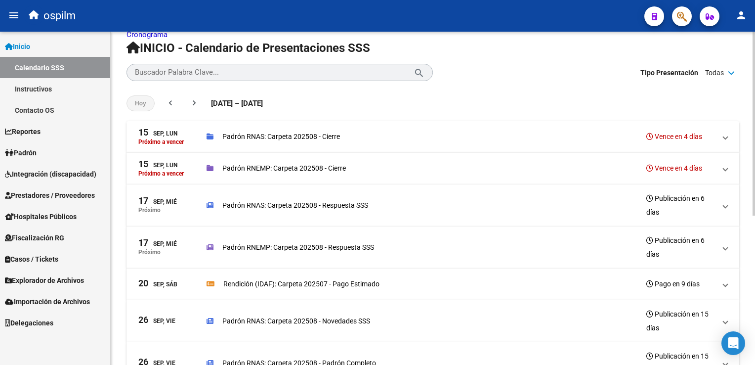
scroll to position [21, 0]
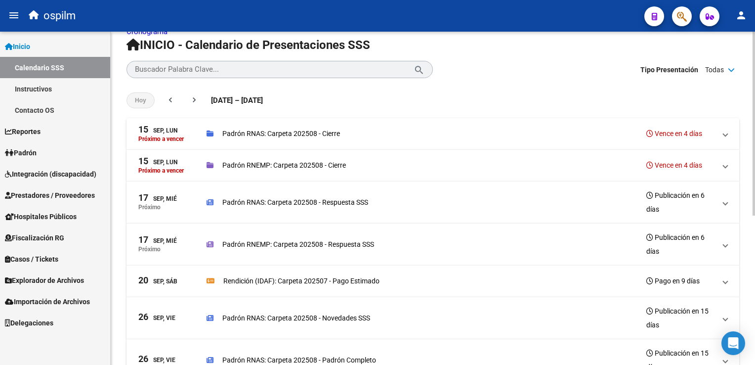
click at [754, 106] on div at bounding box center [754, 136] width 2 height 184
click at [727, 134] on span at bounding box center [726, 133] width 4 height 11
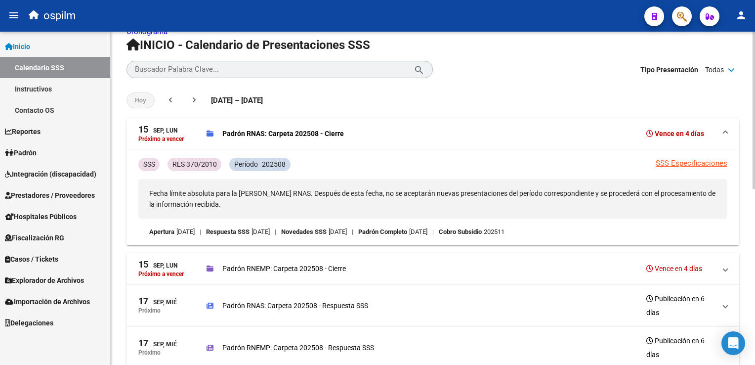
click at [727, 134] on span at bounding box center [726, 133] width 4 height 11
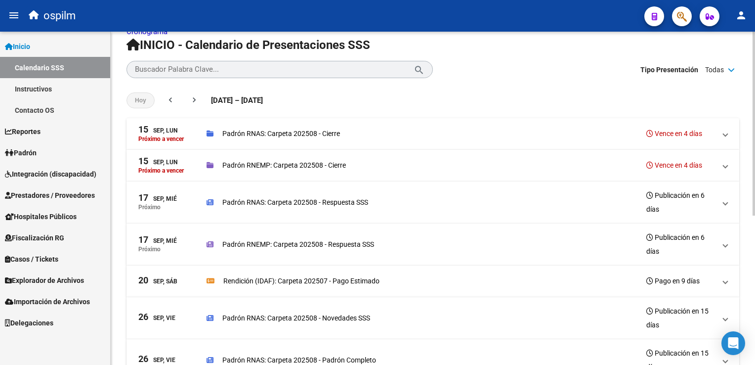
click at [724, 165] on span at bounding box center [726, 165] width 4 height 11
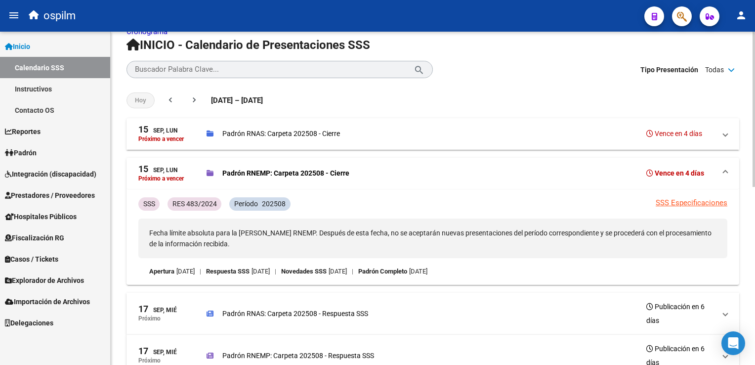
click at [724, 173] on span at bounding box center [726, 173] width 4 height 11
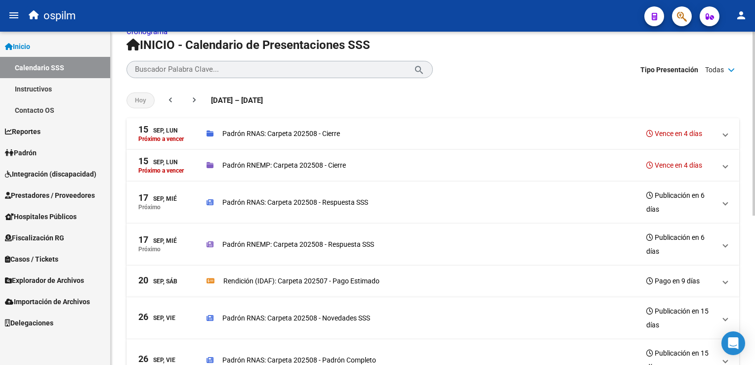
scroll to position [270, 0]
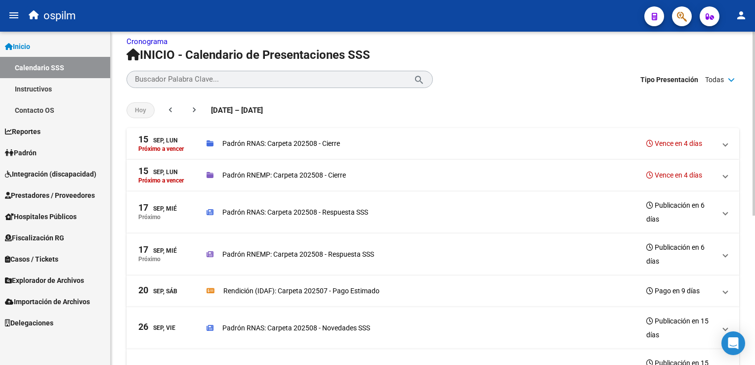
click at [719, 45] on div "Cronograma INICIO - Calendario de Presentaciones SSS Buscador Palabra Clave... …" at bounding box center [434, 322] width 647 height 605
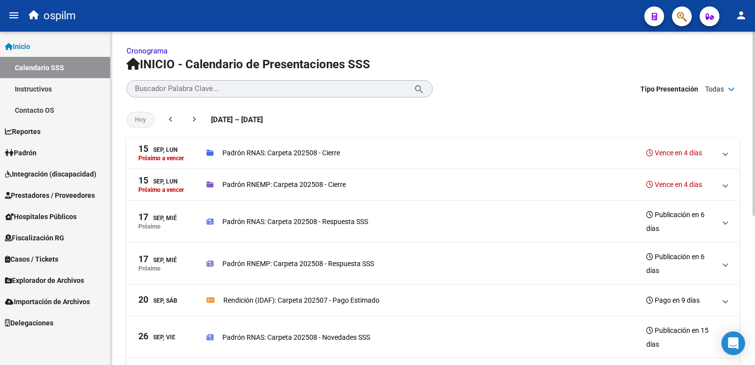
scroll to position [0, 0]
